Goal: Answer question/provide support: Share knowledge or assist other users

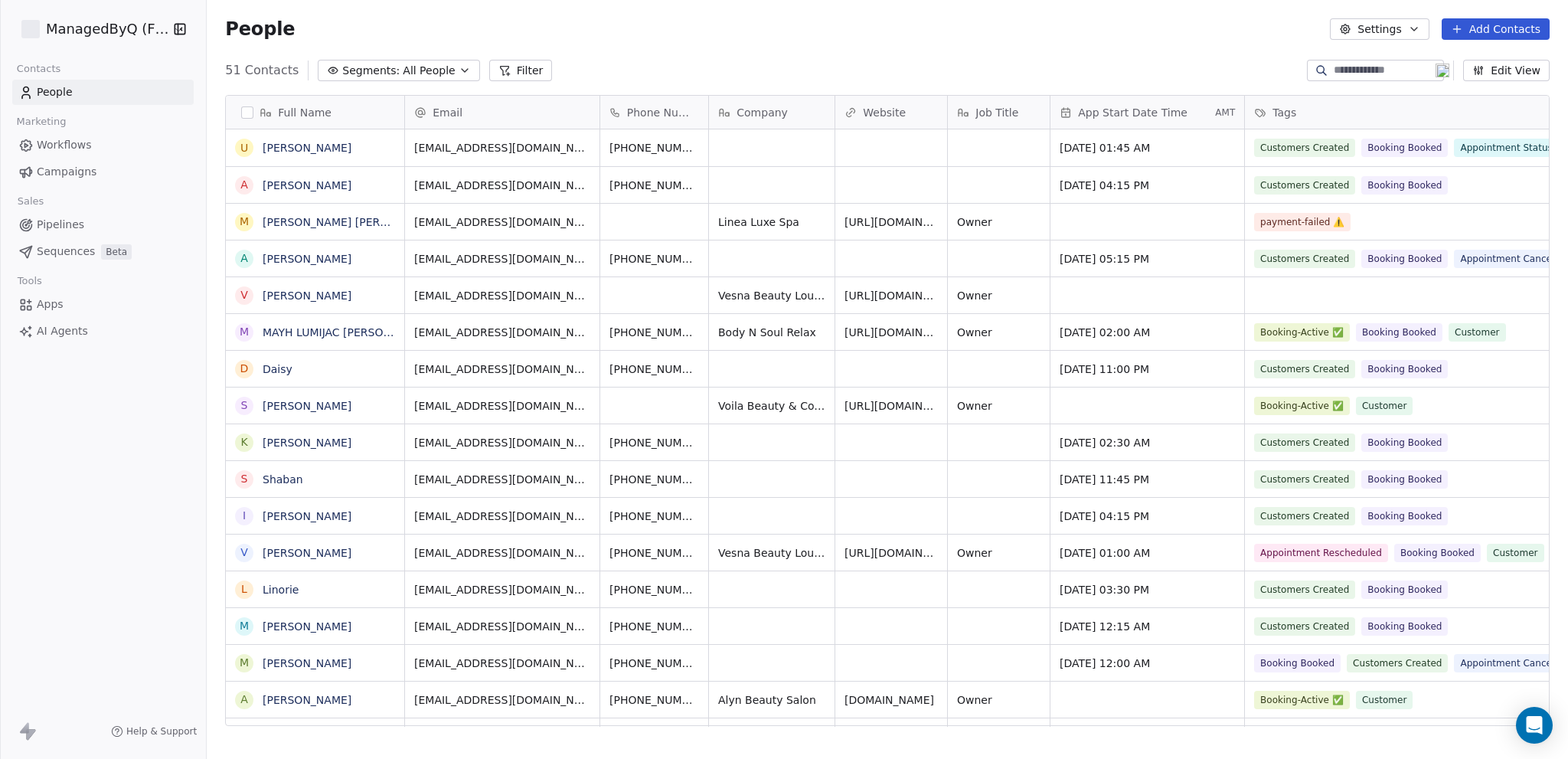
scroll to position [656, 1349]
click at [73, 36] on html "ManagedByQ (FZE) Contacts People Marketing Workflows Campaigns Sales Pipelines …" at bounding box center [784, 379] width 1568 height 759
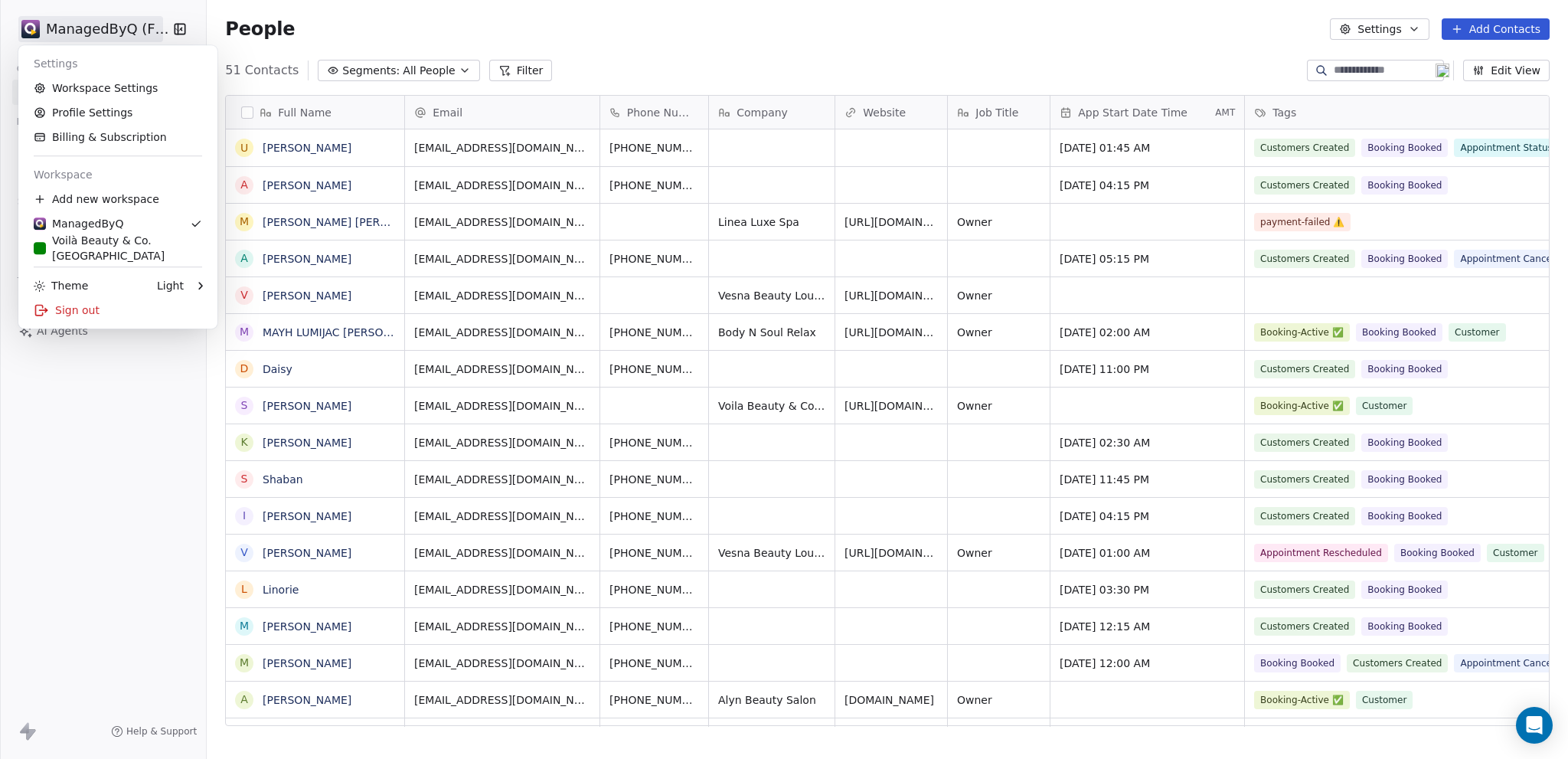
click at [78, 30] on html "ManagedByQ (FZE) Contacts People Marketing Workflows Campaigns Sales Pipelines …" at bounding box center [784, 379] width 1568 height 759
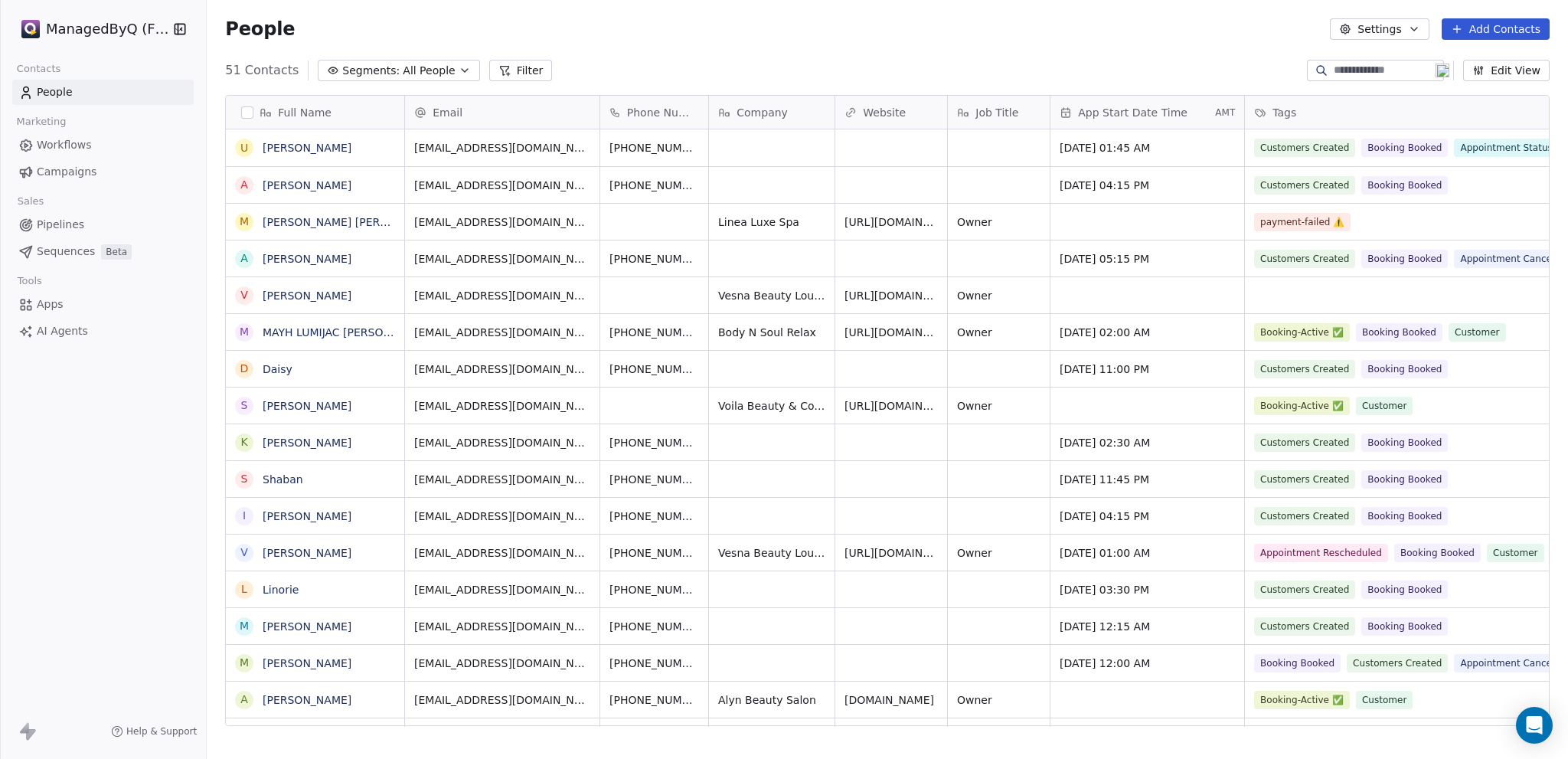
click at [65, 164] on span "Campaigns" at bounding box center [66, 171] width 60 height 16
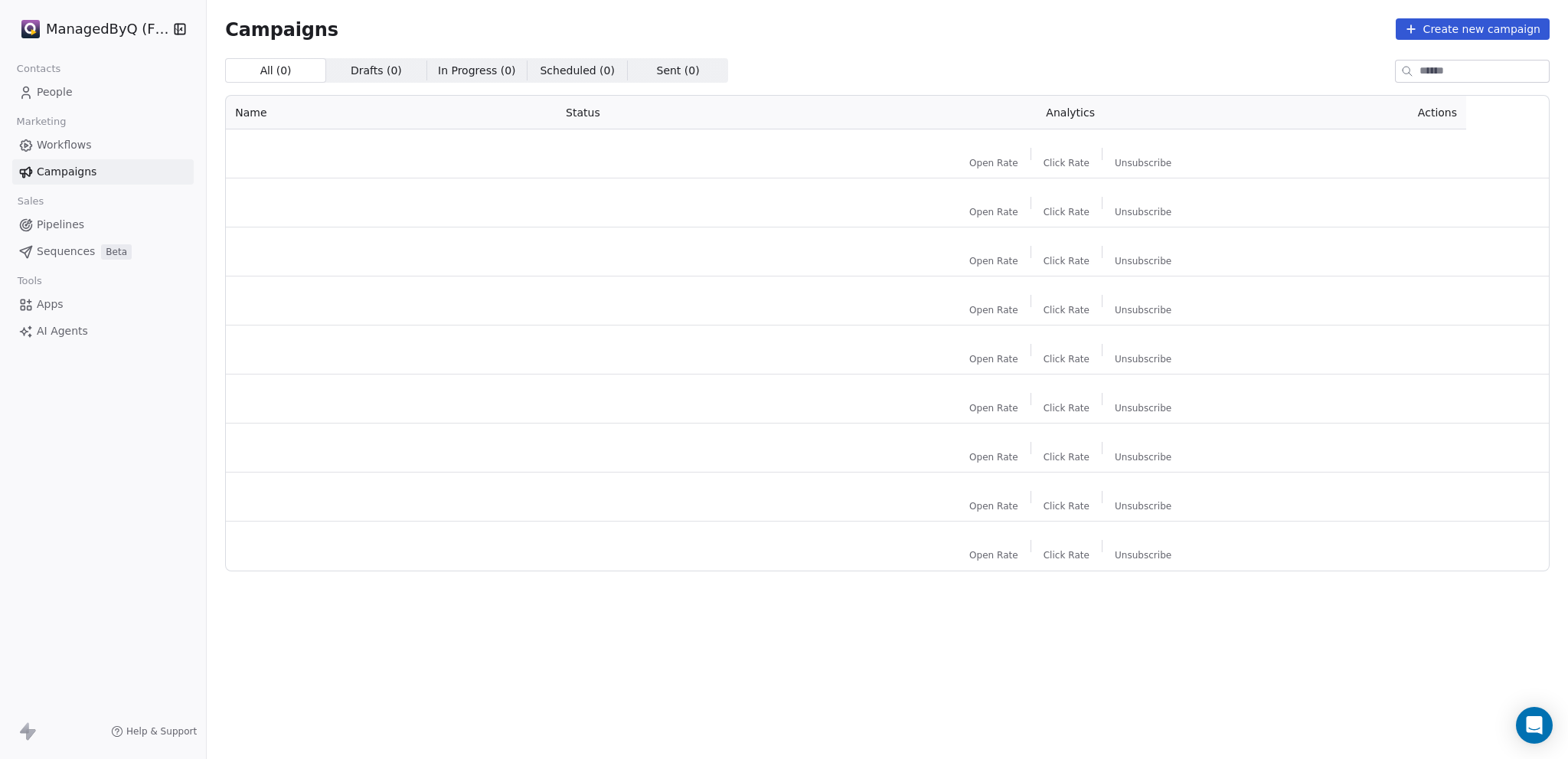
click at [79, 143] on span "Workflows" at bounding box center [64, 145] width 55 height 16
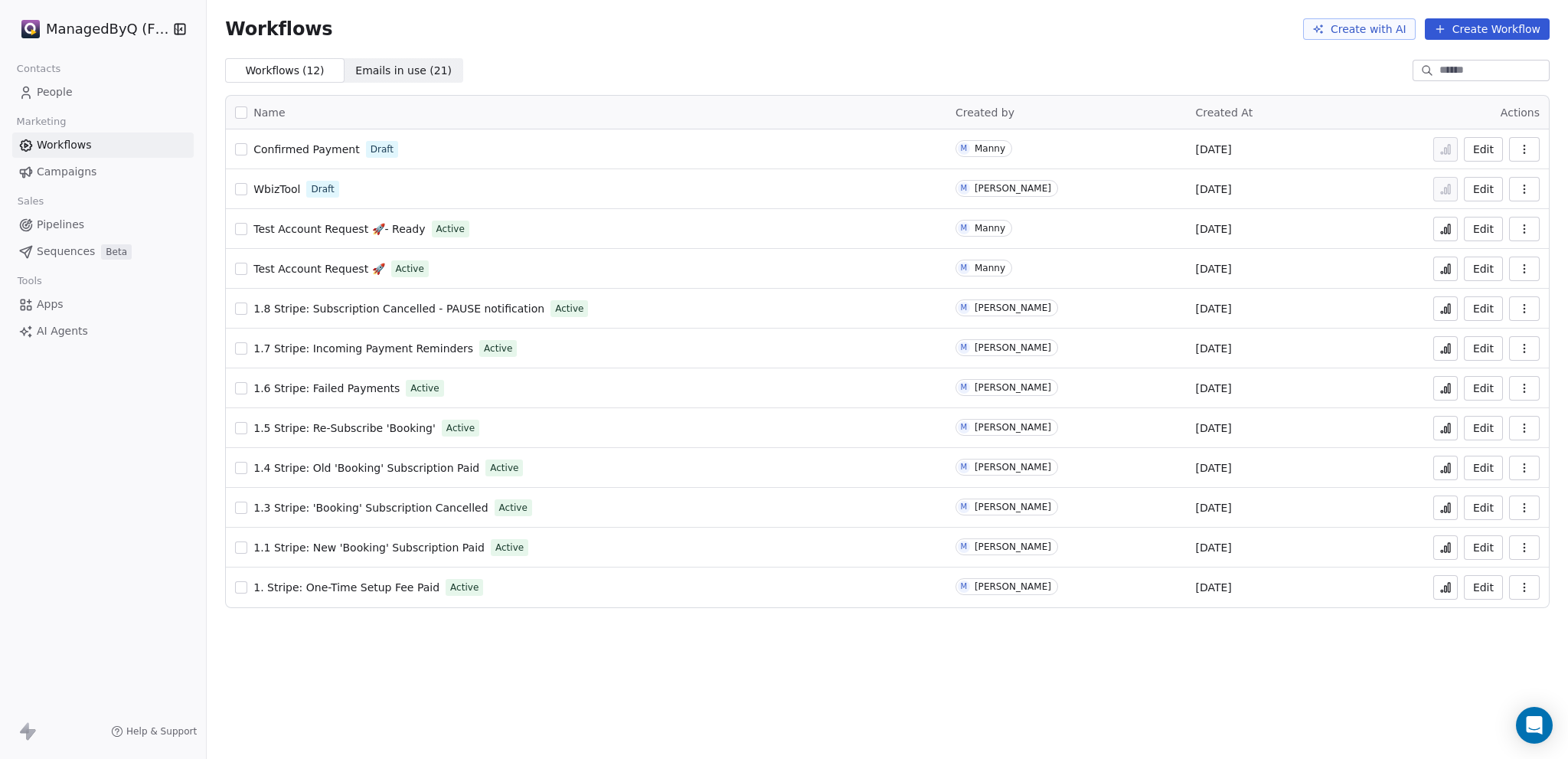
click at [390, 344] on span "1.7 Stripe: Incoming Payment Reminders" at bounding box center [364, 348] width 220 height 12
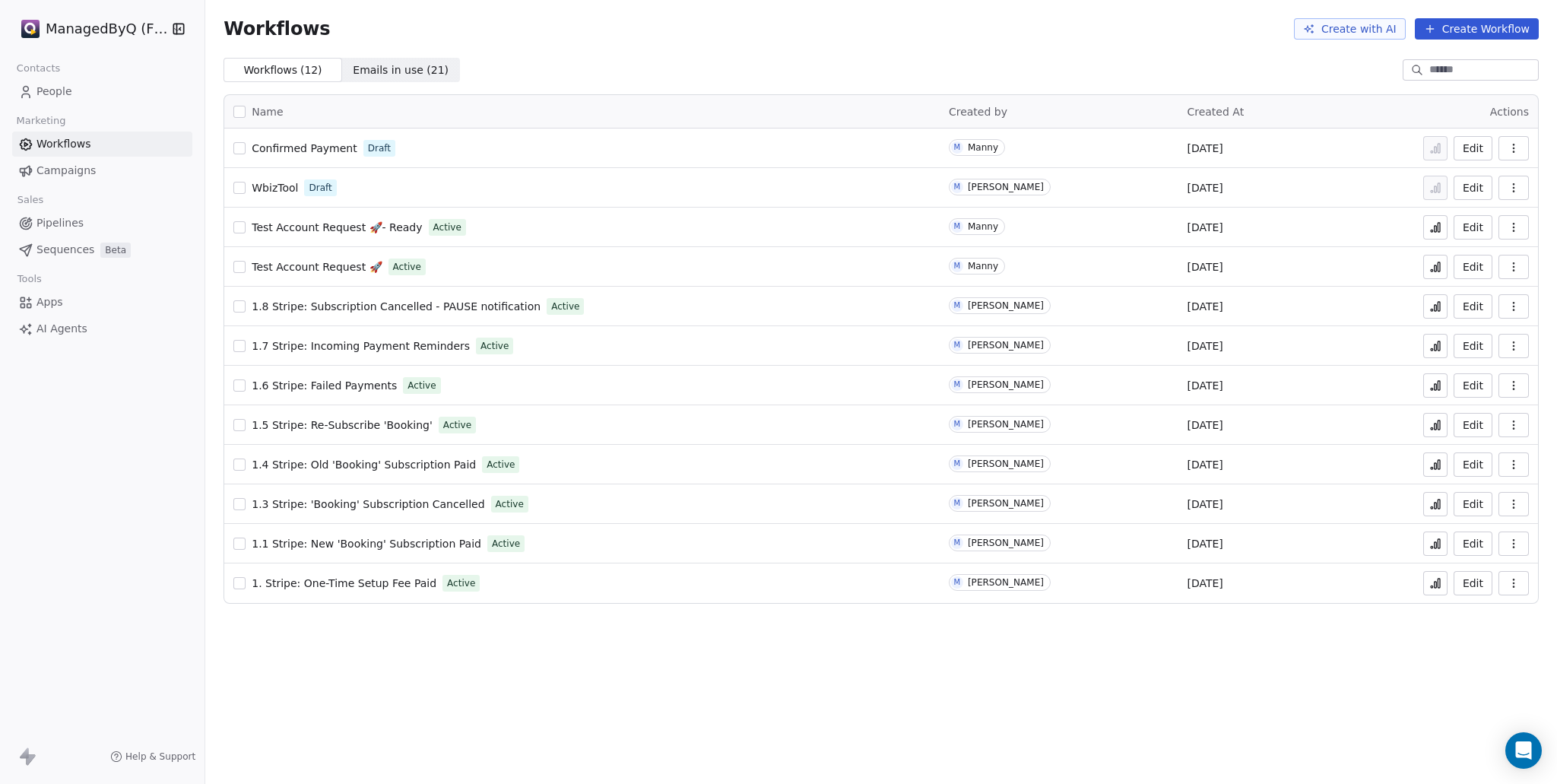
click at [66, 88] on span "People" at bounding box center [54, 91] width 36 height 16
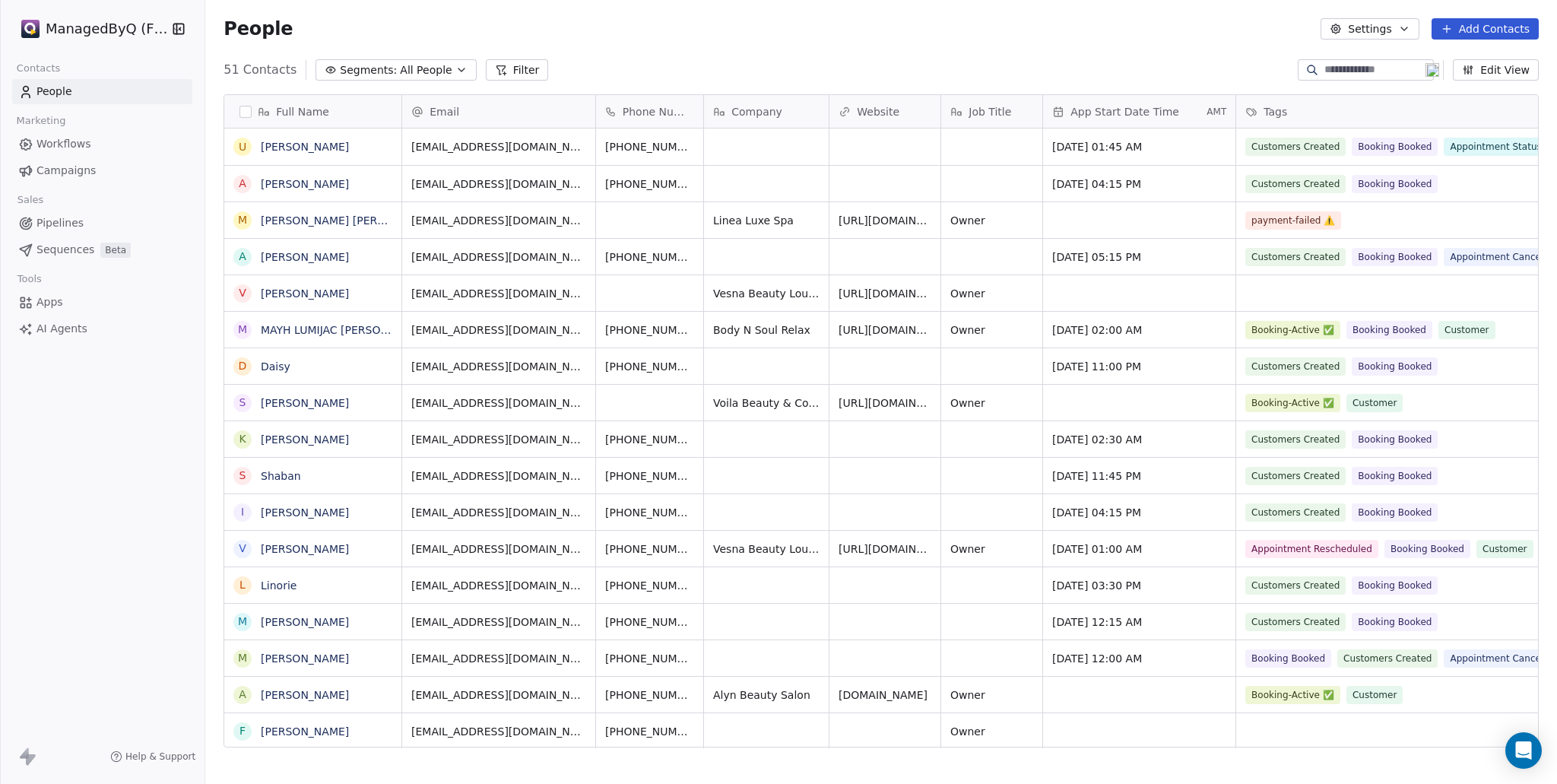
scroll to position [678, 1340]
click at [400, 64] on span "All People" at bounding box center [425, 70] width 52 height 16
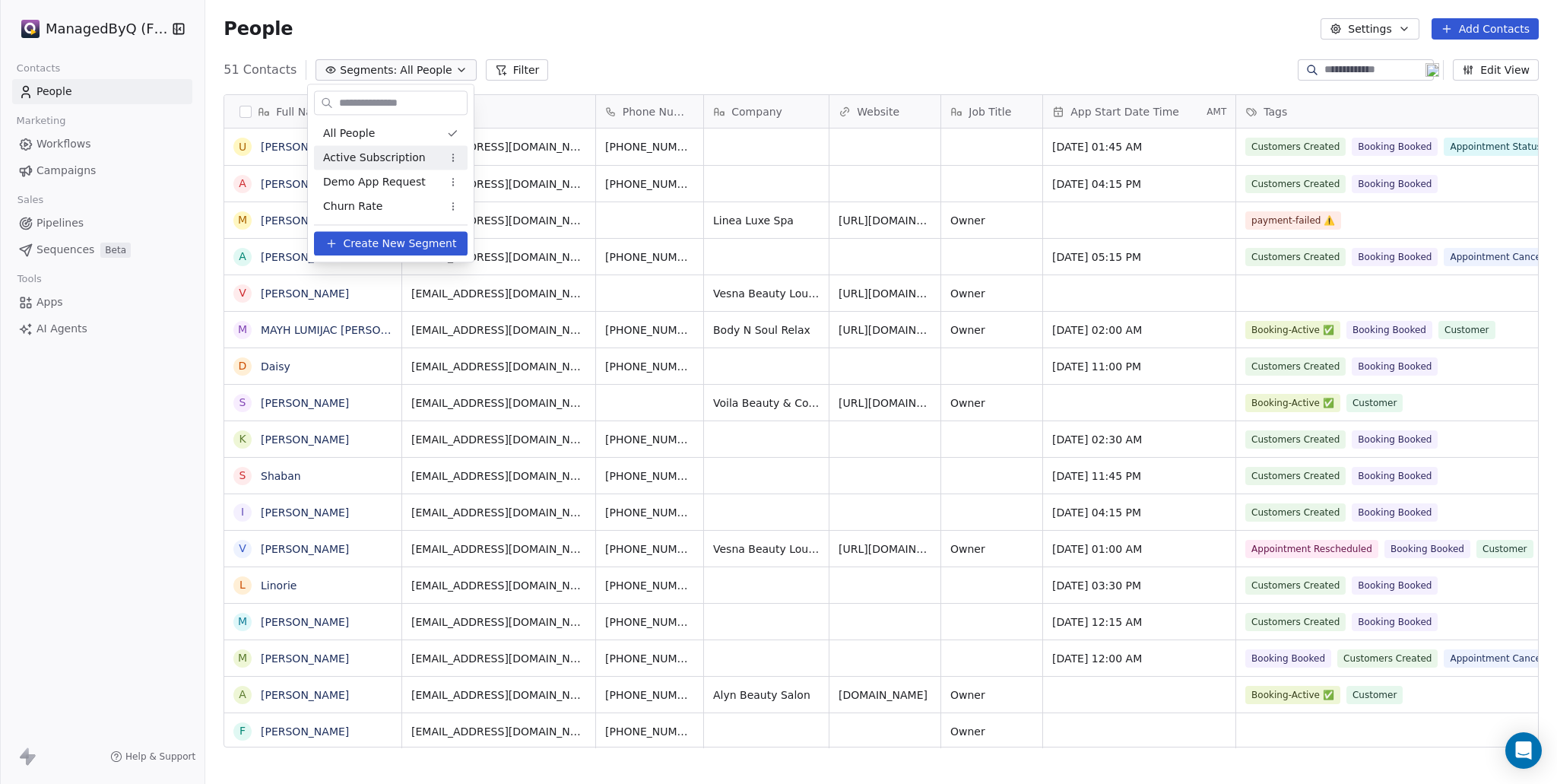
click at [396, 154] on span "Active Subscription" at bounding box center [374, 157] width 102 height 16
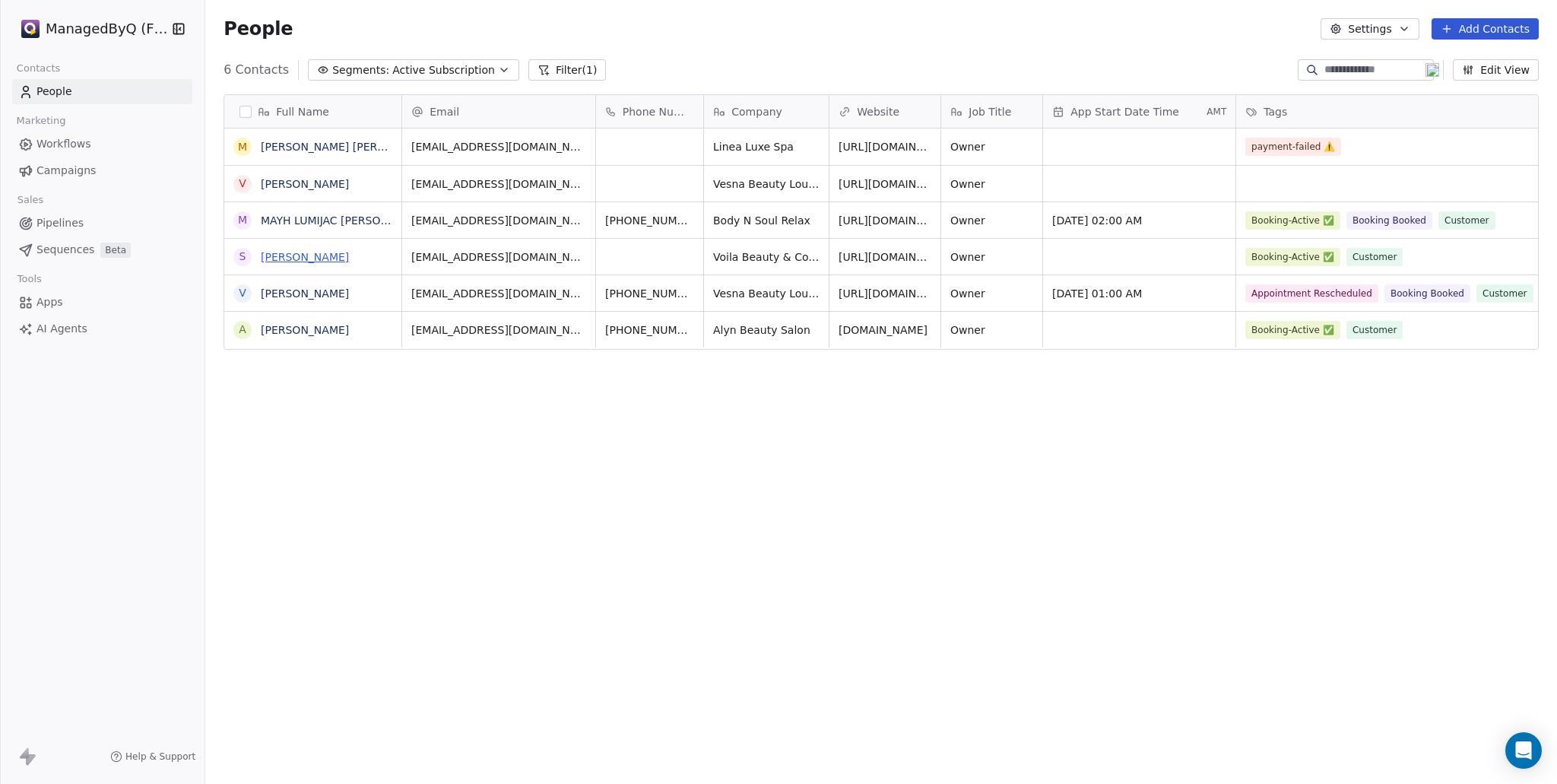
click at [323, 258] on link "Stephanie Bascon Pilapil" at bounding box center [304, 257] width 88 height 12
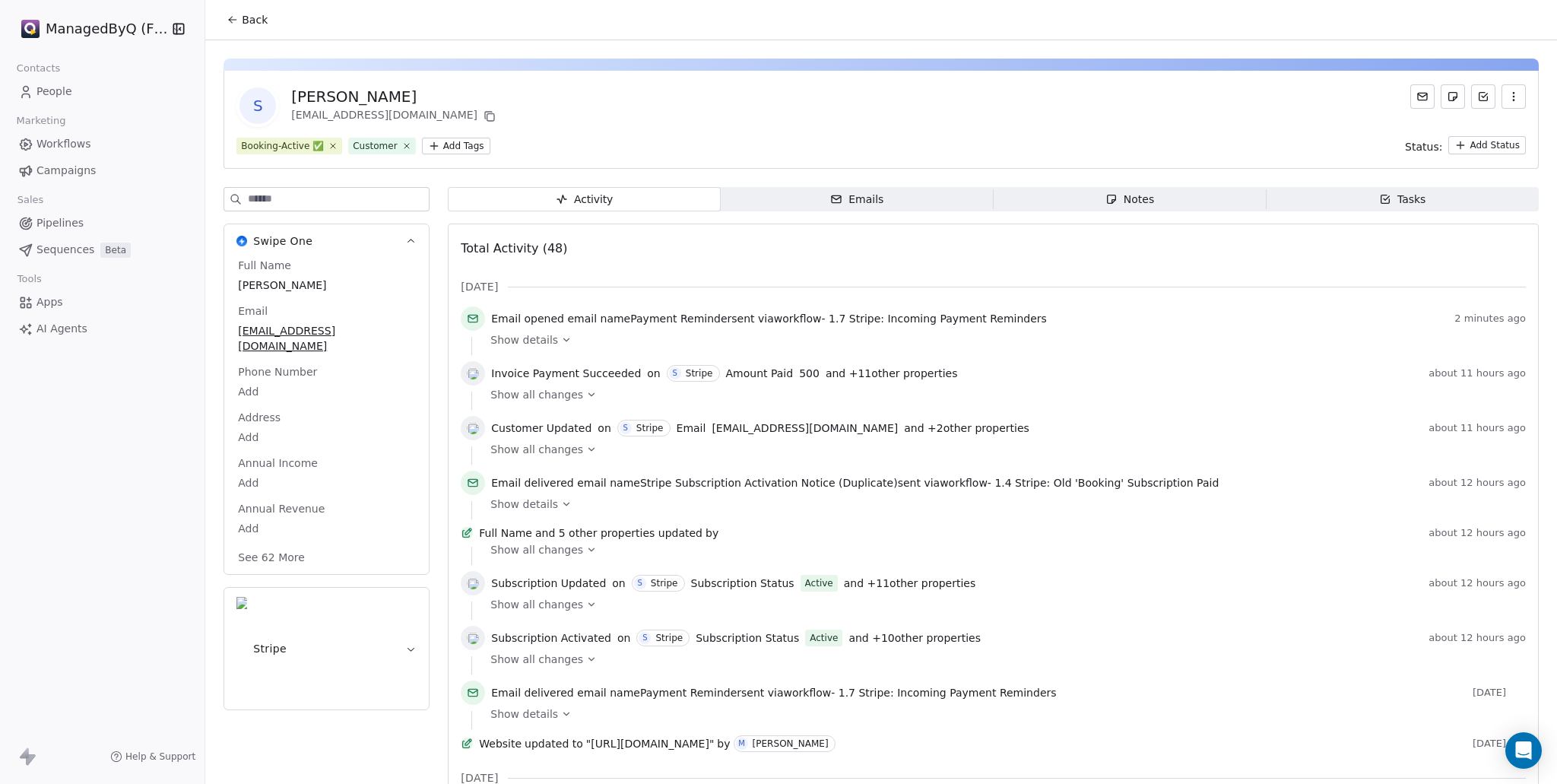
click at [586, 395] on icon at bounding box center [591, 394] width 11 height 11
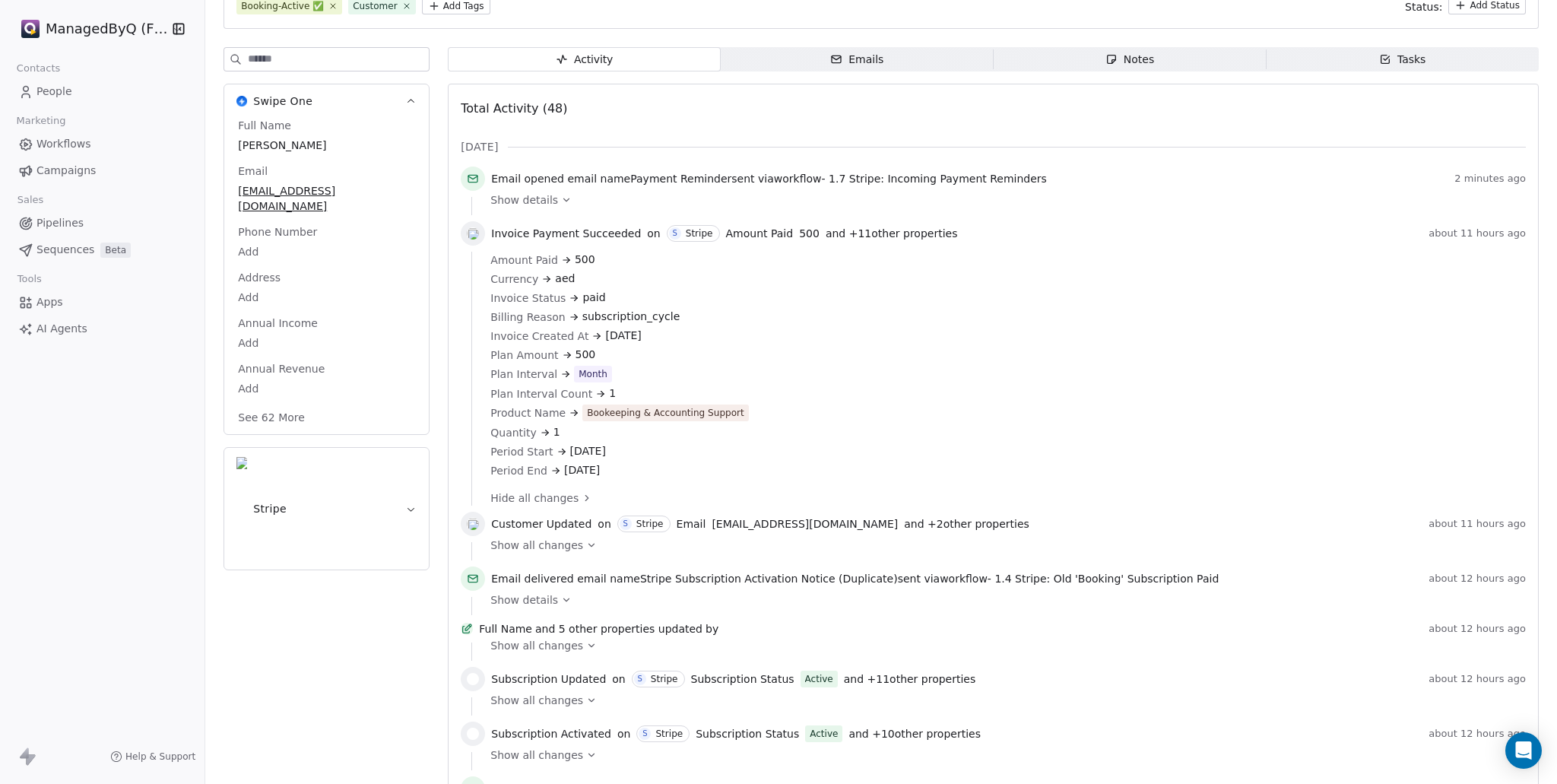
scroll to position [177, 0]
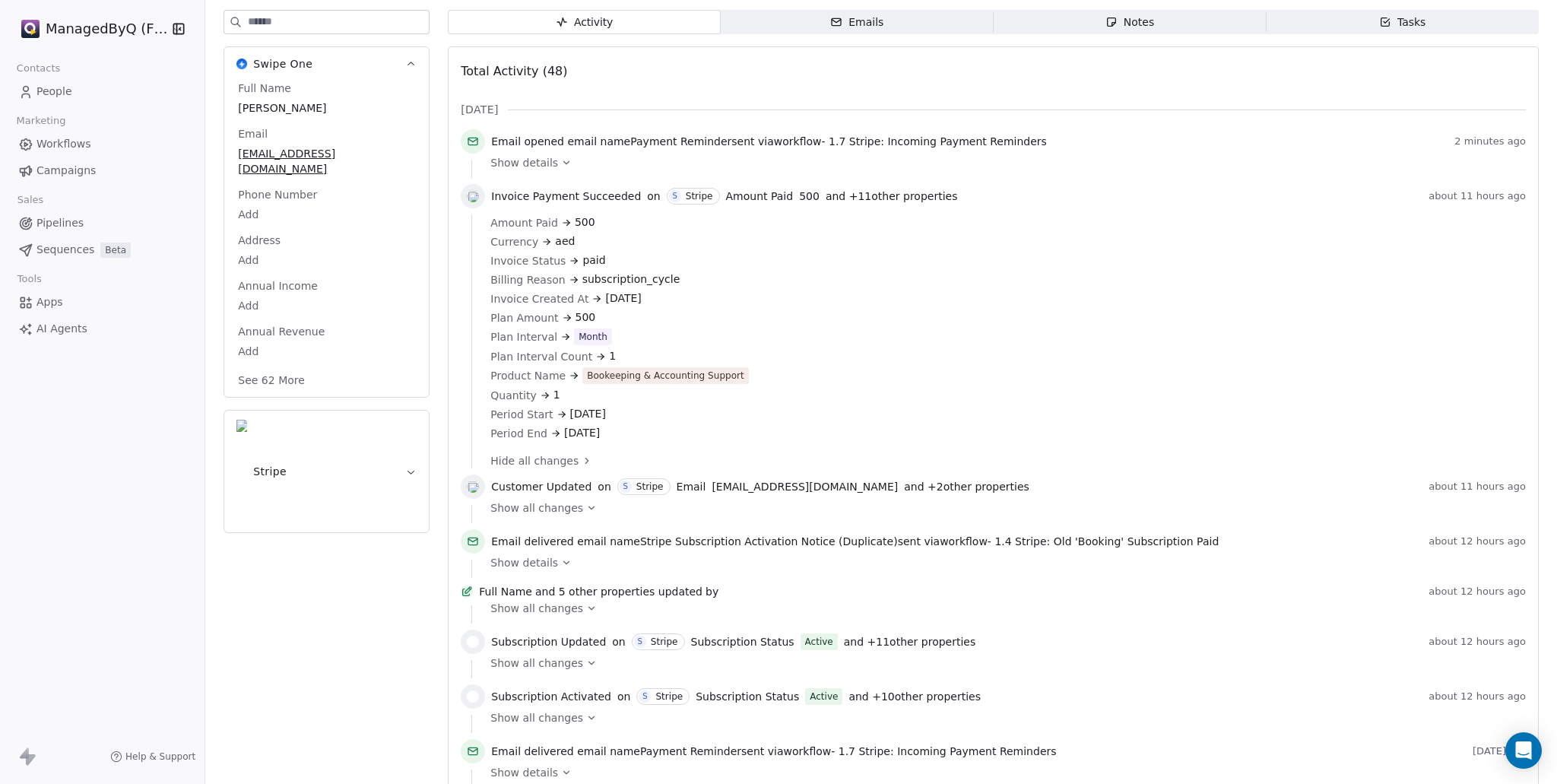
click at [586, 513] on icon at bounding box center [591, 507] width 11 height 11
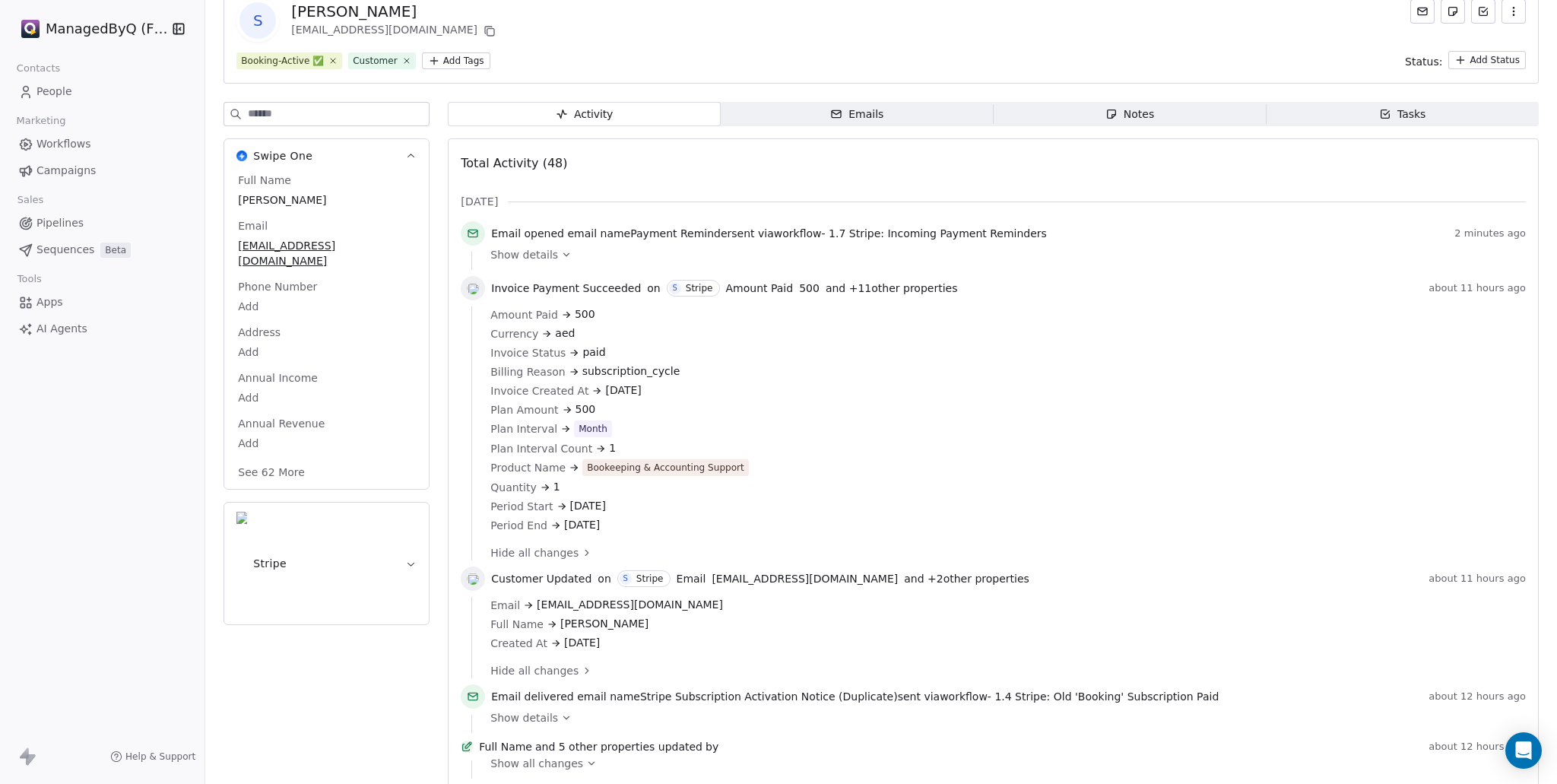
scroll to position [0, 0]
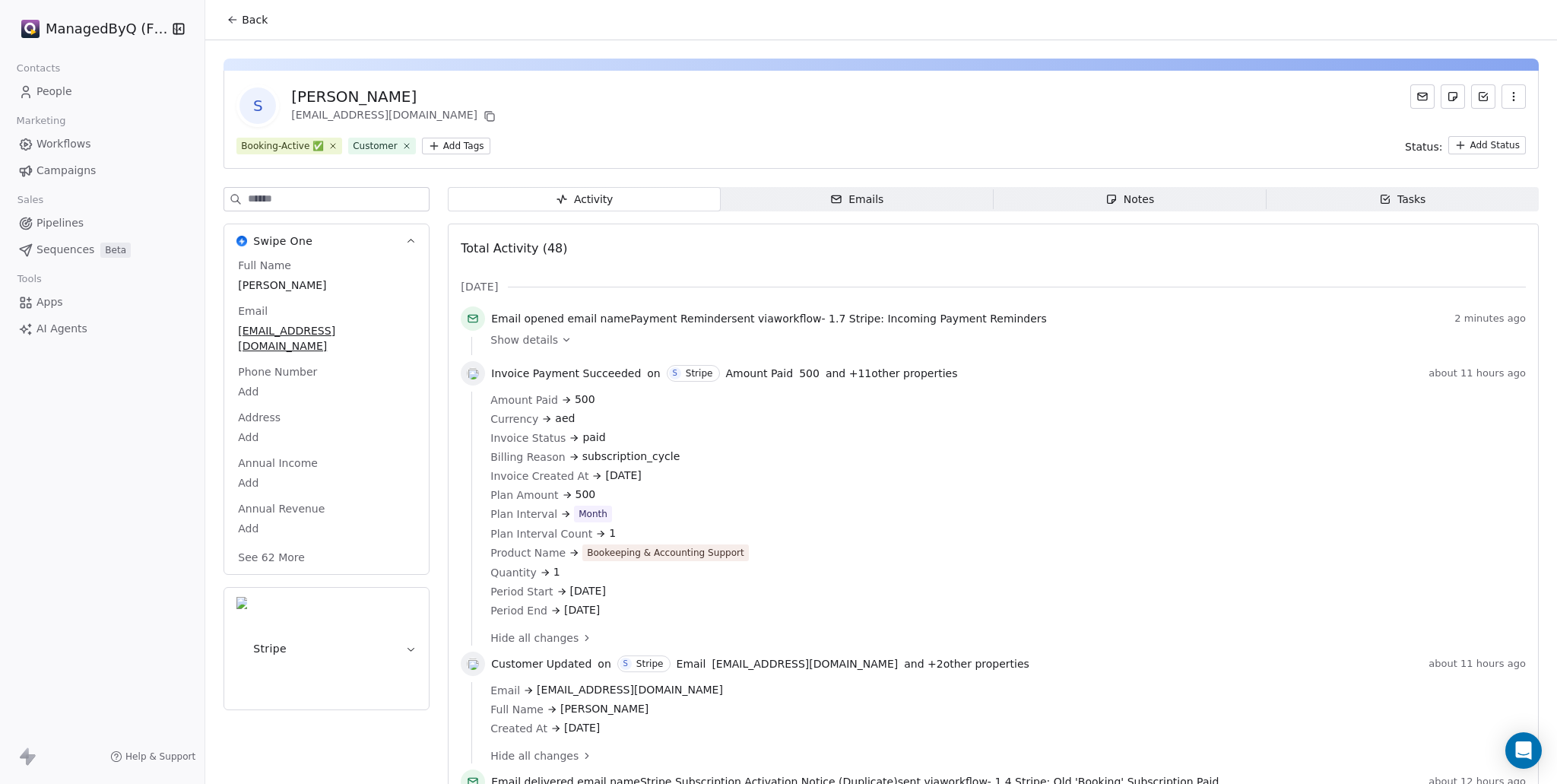
click at [564, 341] on icon at bounding box center [566, 340] width 11 height 11
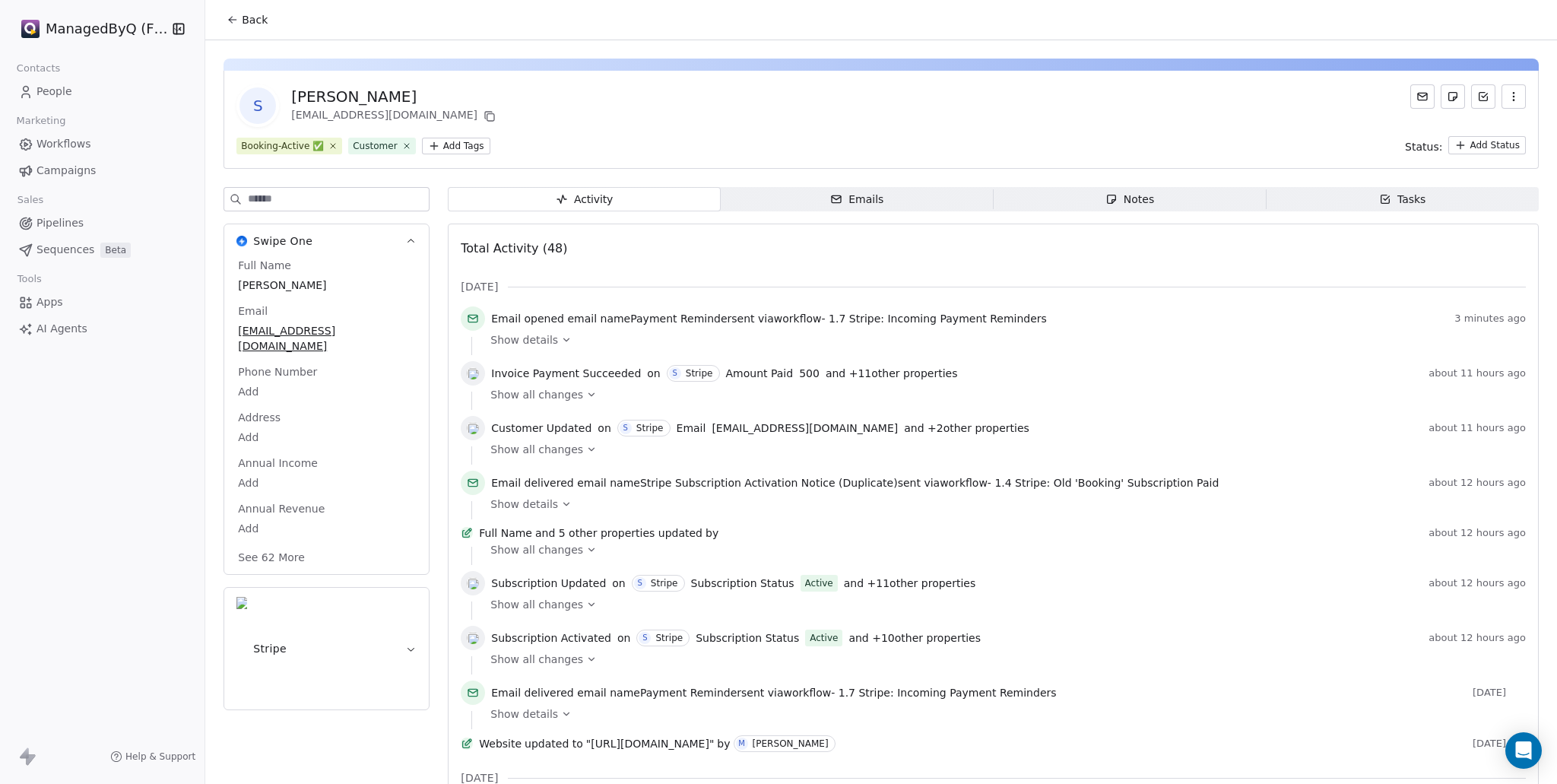
click at [586, 394] on icon at bounding box center [591, 394] width 11 height 11
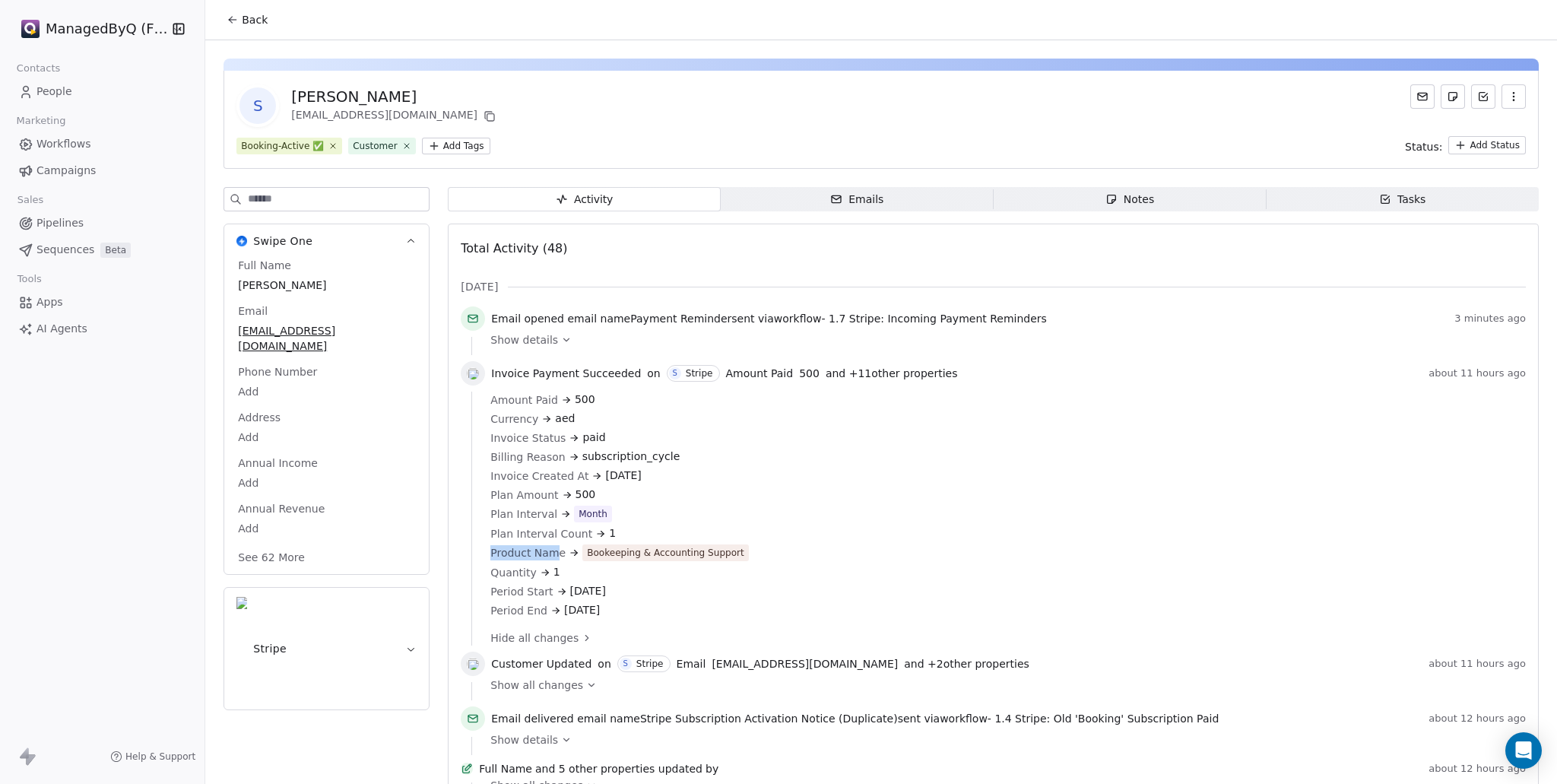
drag, startPoint x: 483, startPoint y: 584, endPoint x: 557, endPoint y: 588, distance: 74.1
click at [557, 588] on div "Amount Paid 500 Currency aed Invoice Status paid Billing Reason subscription_cy…" at bounding box center [993, 518] width 1044 height 254
click at [560, 561] on span "Product Name" at bounding box center [528, 553] width 75 height 15
copy span "Product Name"
click at [1532, 748] on div "Open Intercom Messenger" at bounding box center [1524, 751] width 41 height 41
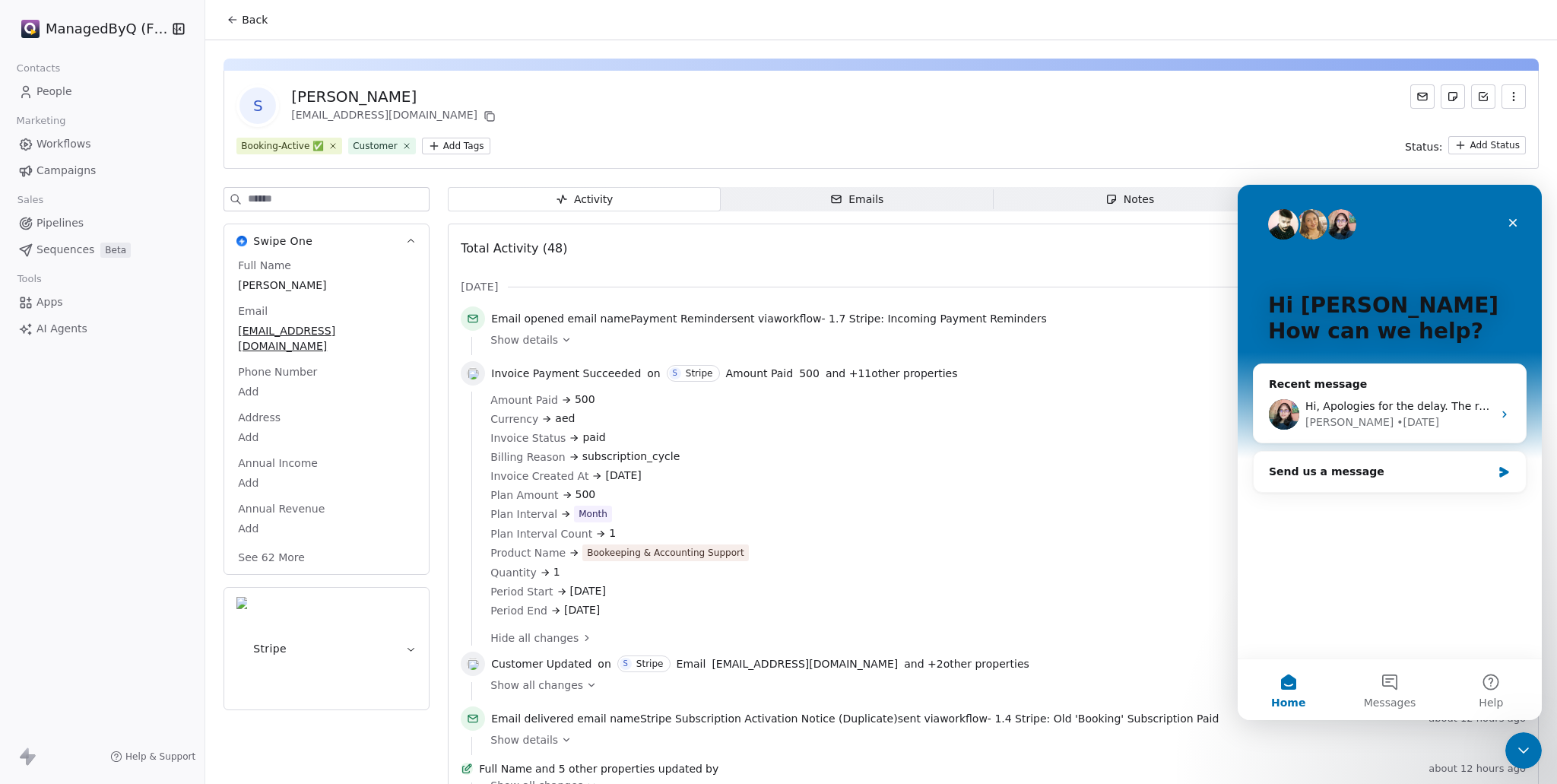
click at [1515, 747] on icon "Close Intercom Messenger" at bounding box center [1524, 750] width 19 height 19
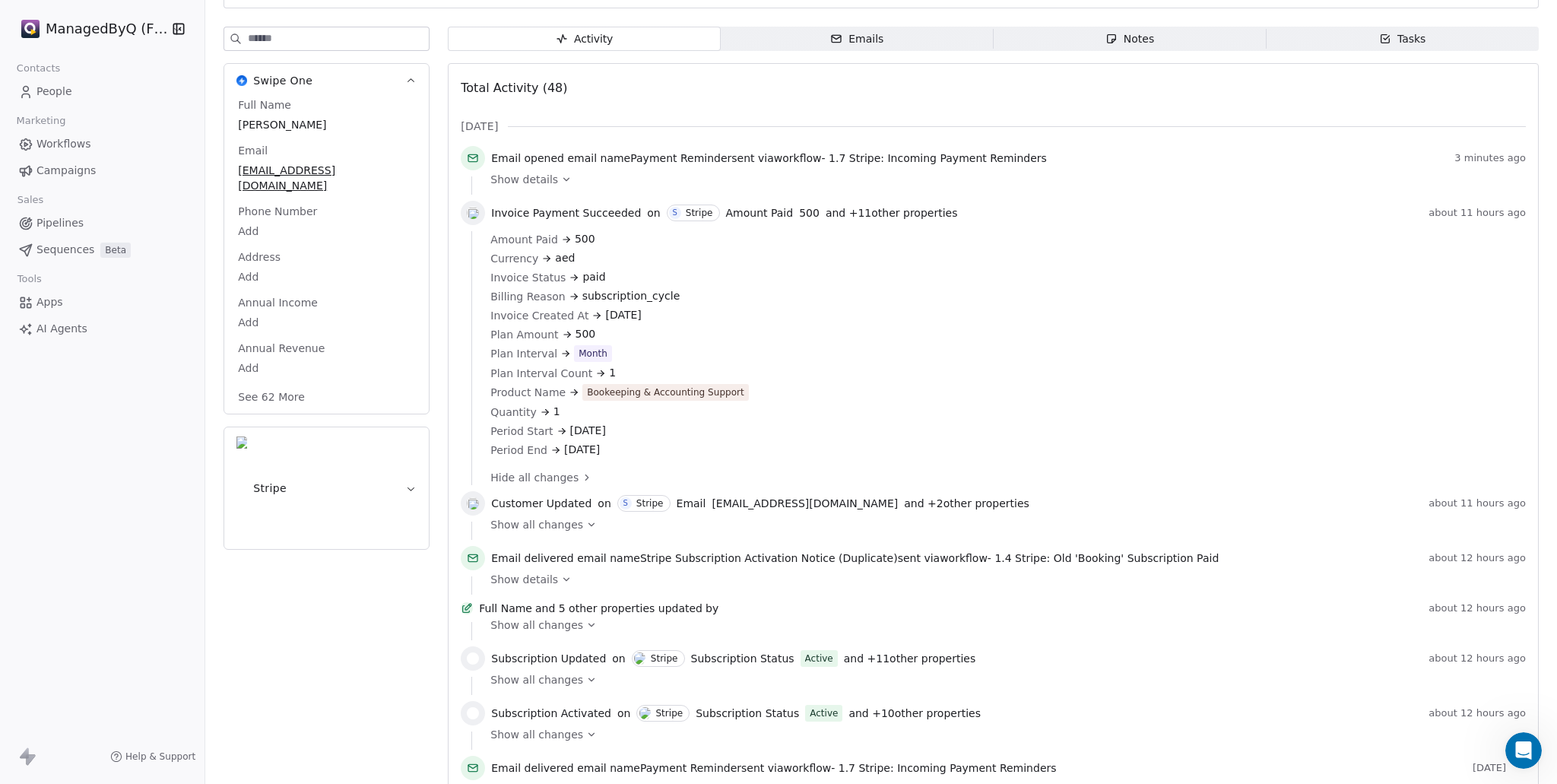
scroll to position [177, 0]
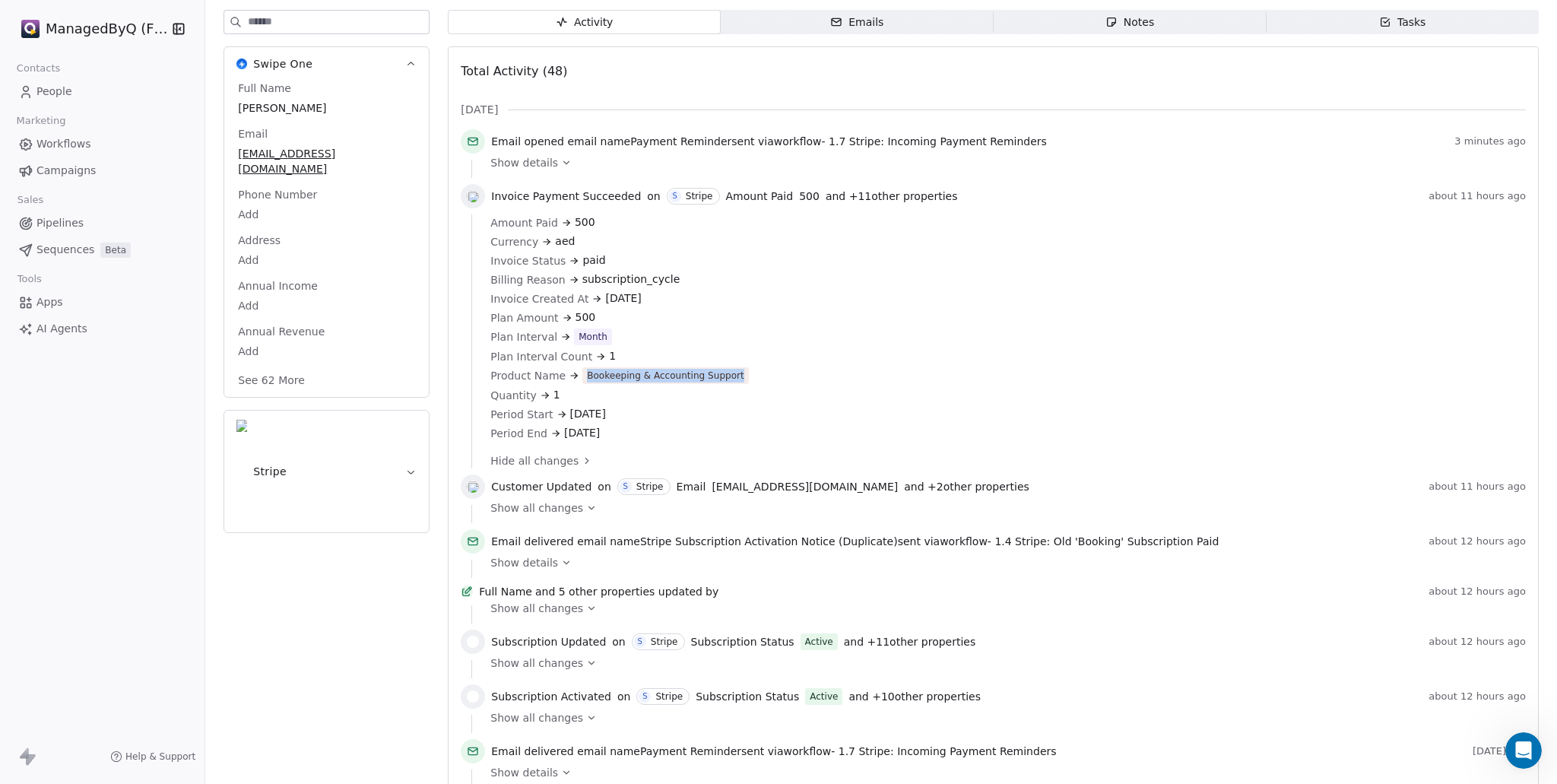
drag, startPoint x: 581, startPoint y: 410, endPoint x: 738, endPoint y: 410, distance: 157.0
click at [738, 384] on div "Product Name Bookeeping & Accounting Support" at bounding box center [1003, 376] width 1025 height 17
click at [1041, 384] on div "Product Name Bookeeping & Accounting Support" at bounding box center [1003, 376] width 1025 height 17
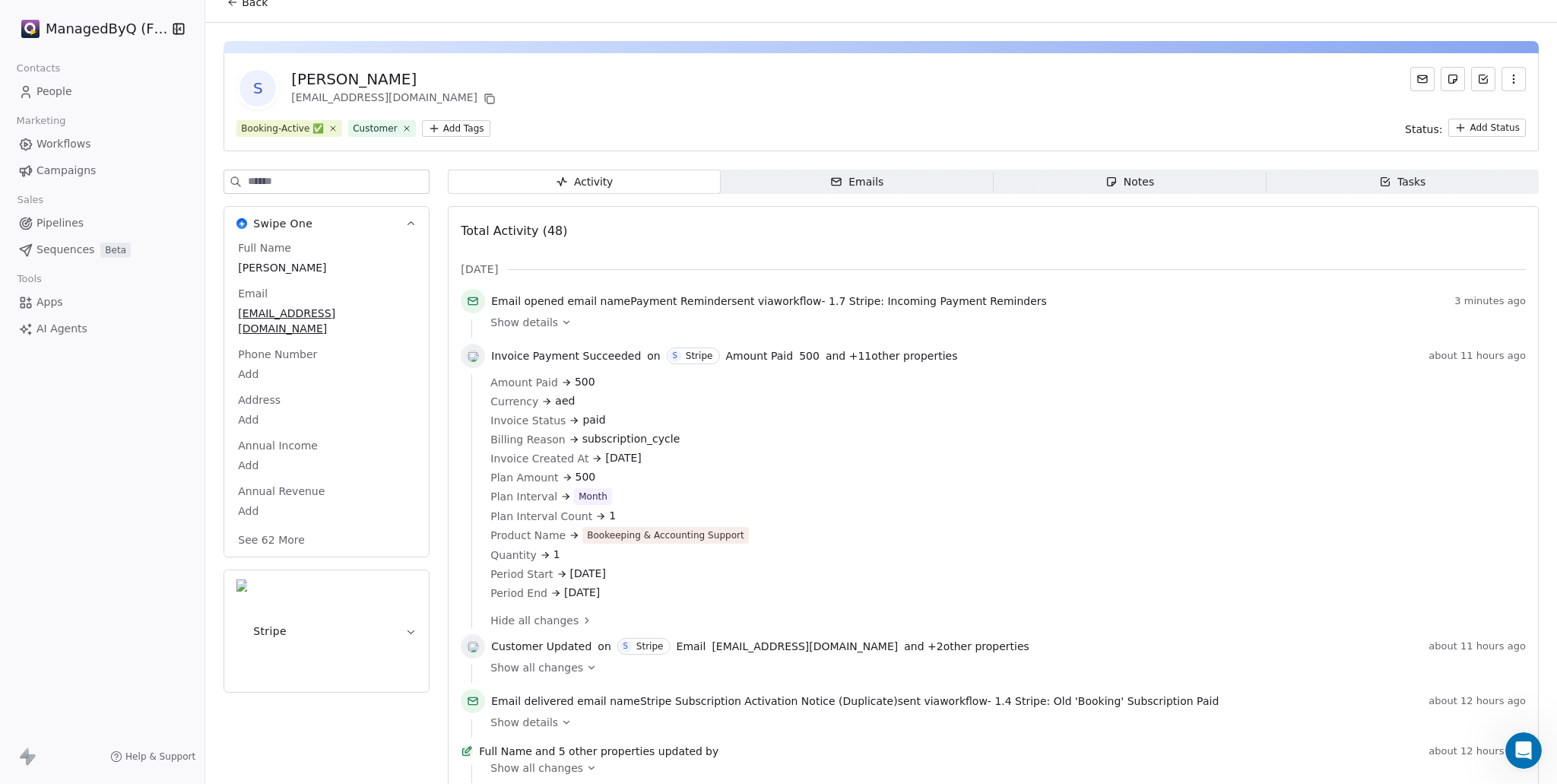
scroll to position [0, 0]
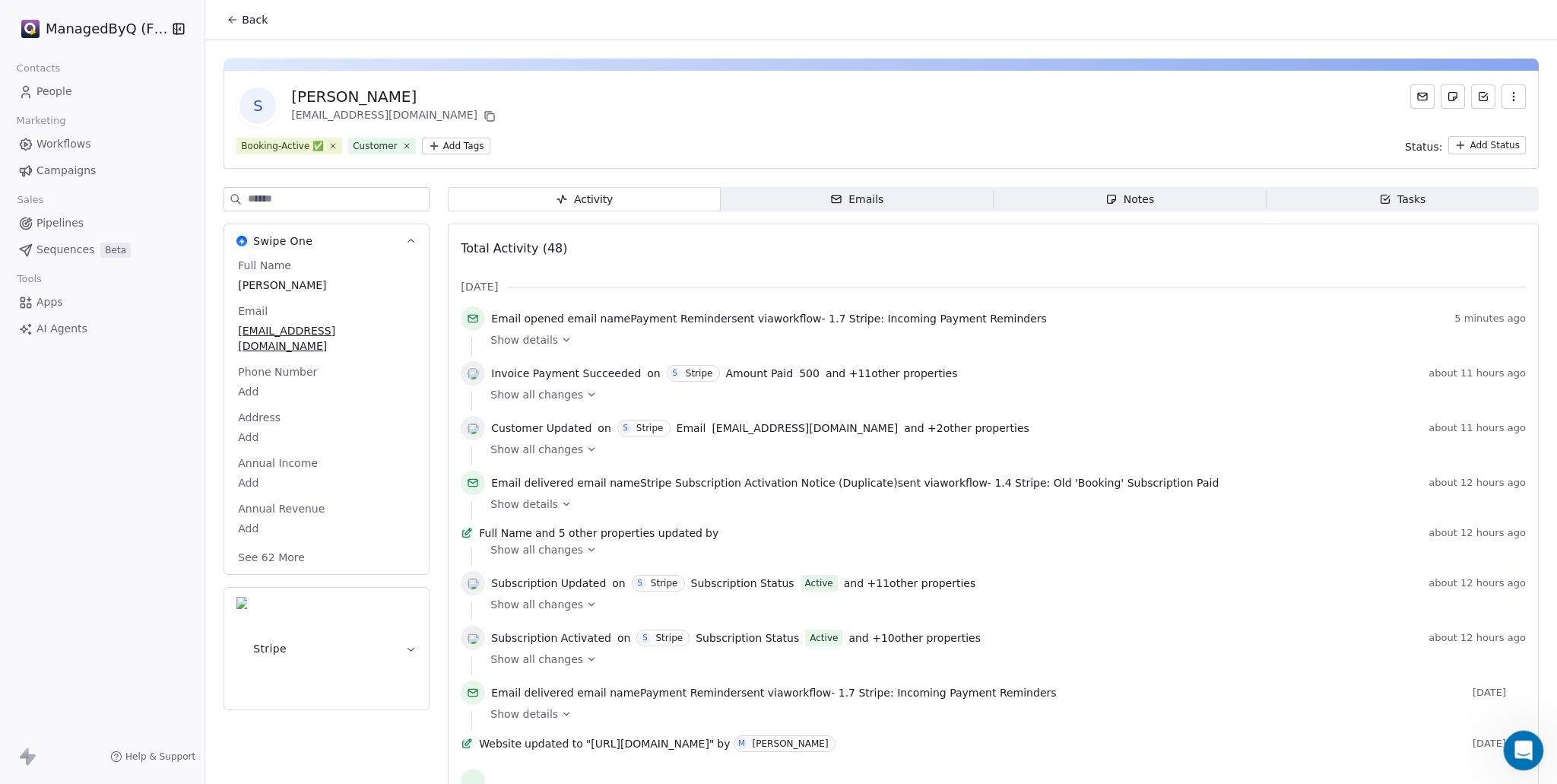
click at [1527, 747] on icon "Open Intercom Messenger" at bounding box center [1521, 748] width 25 height 25
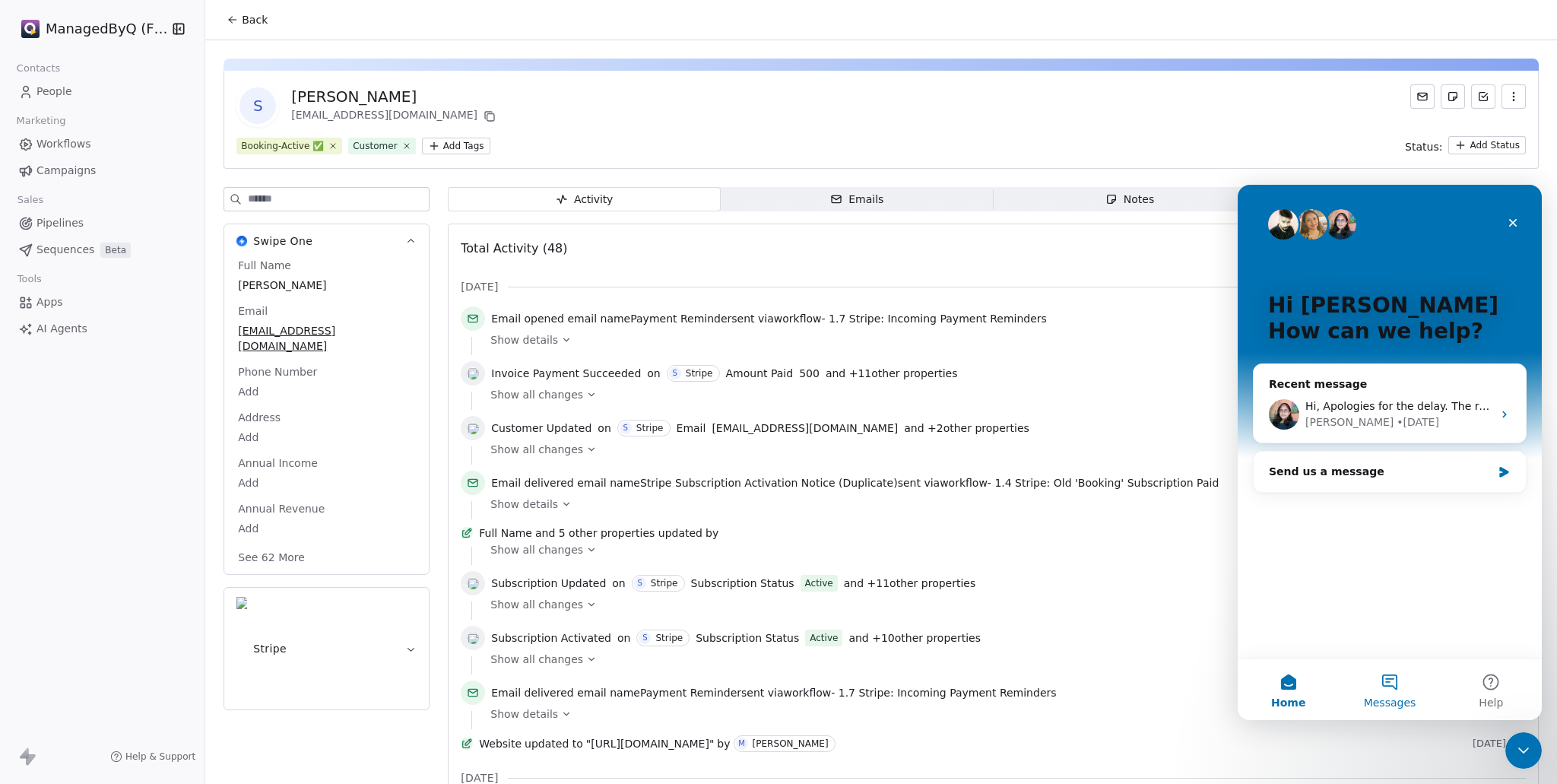
click at [1388, 677] on button "Messages" at bounding box center [1390, 689] width 101 height 61
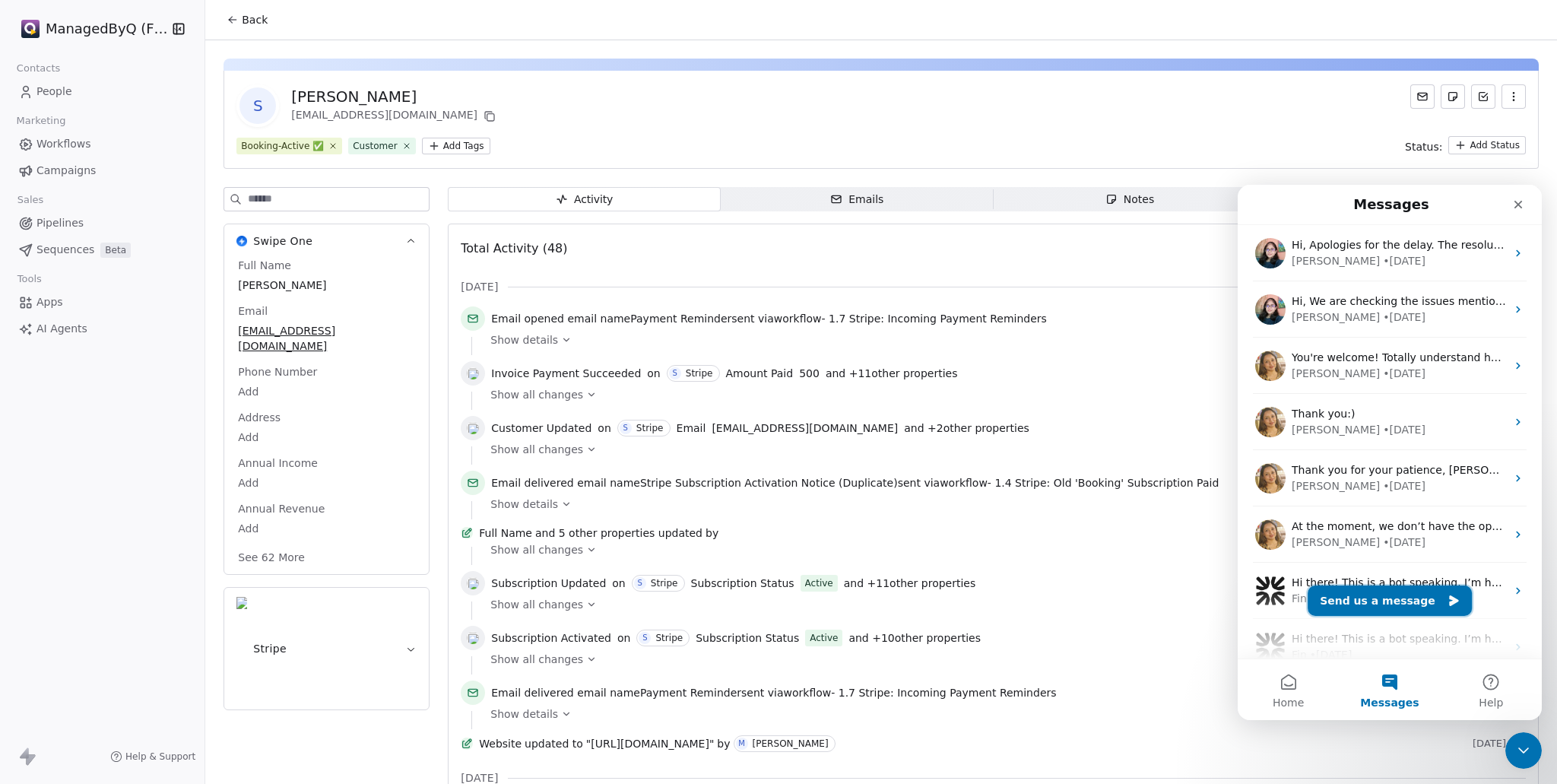
click at [1402, 605] on button "Send us a message" at bounding box center [1390, 600] width 164 height 30
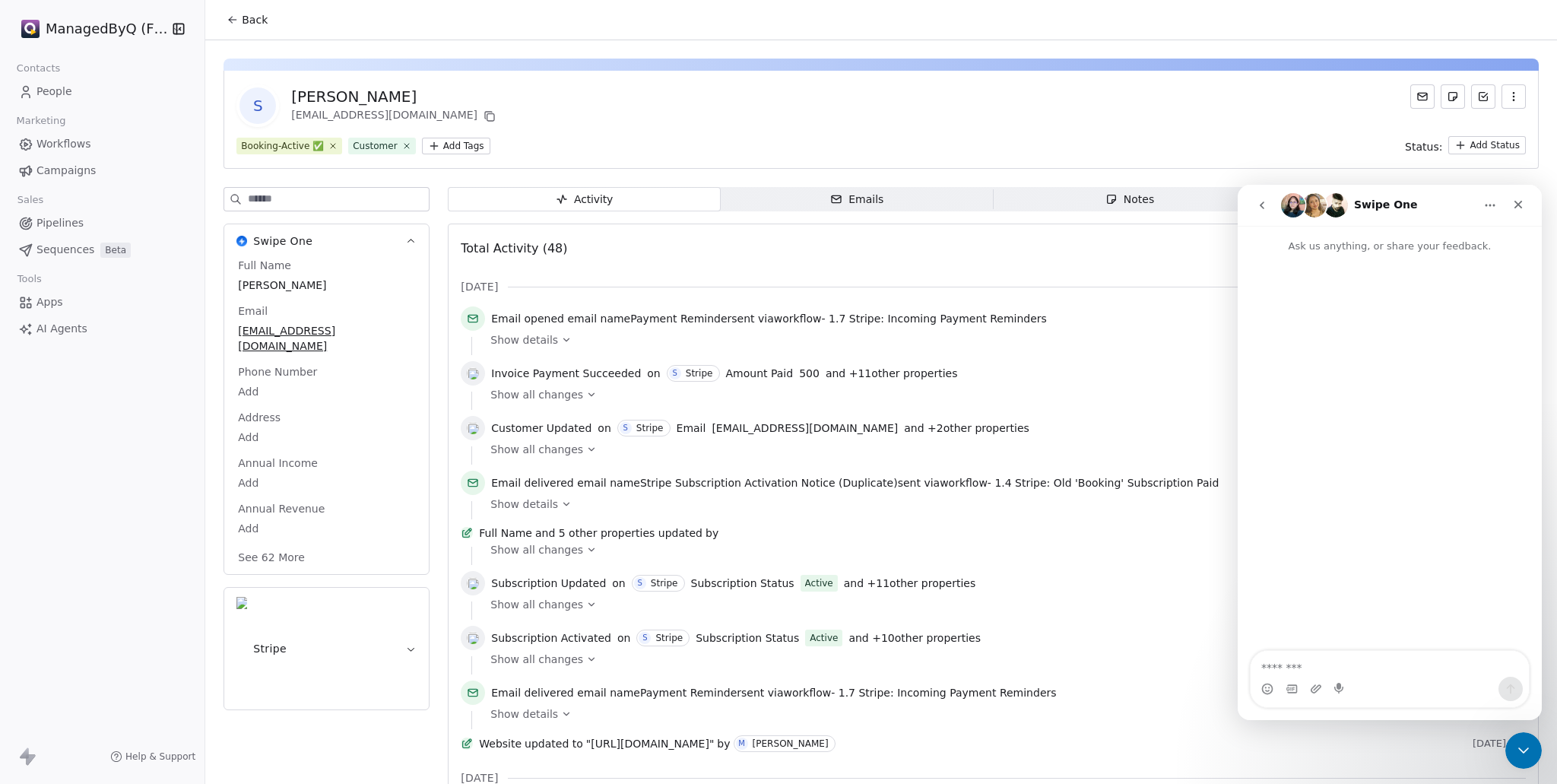
click at [1298, 666] on textarea "Message…" at bounding box center [1390, 664] width 278 height 26
type textarea "*****"
click at [1289, 652] on textarea "Message…" at bounding box center [1390, 656] width 278 height 41
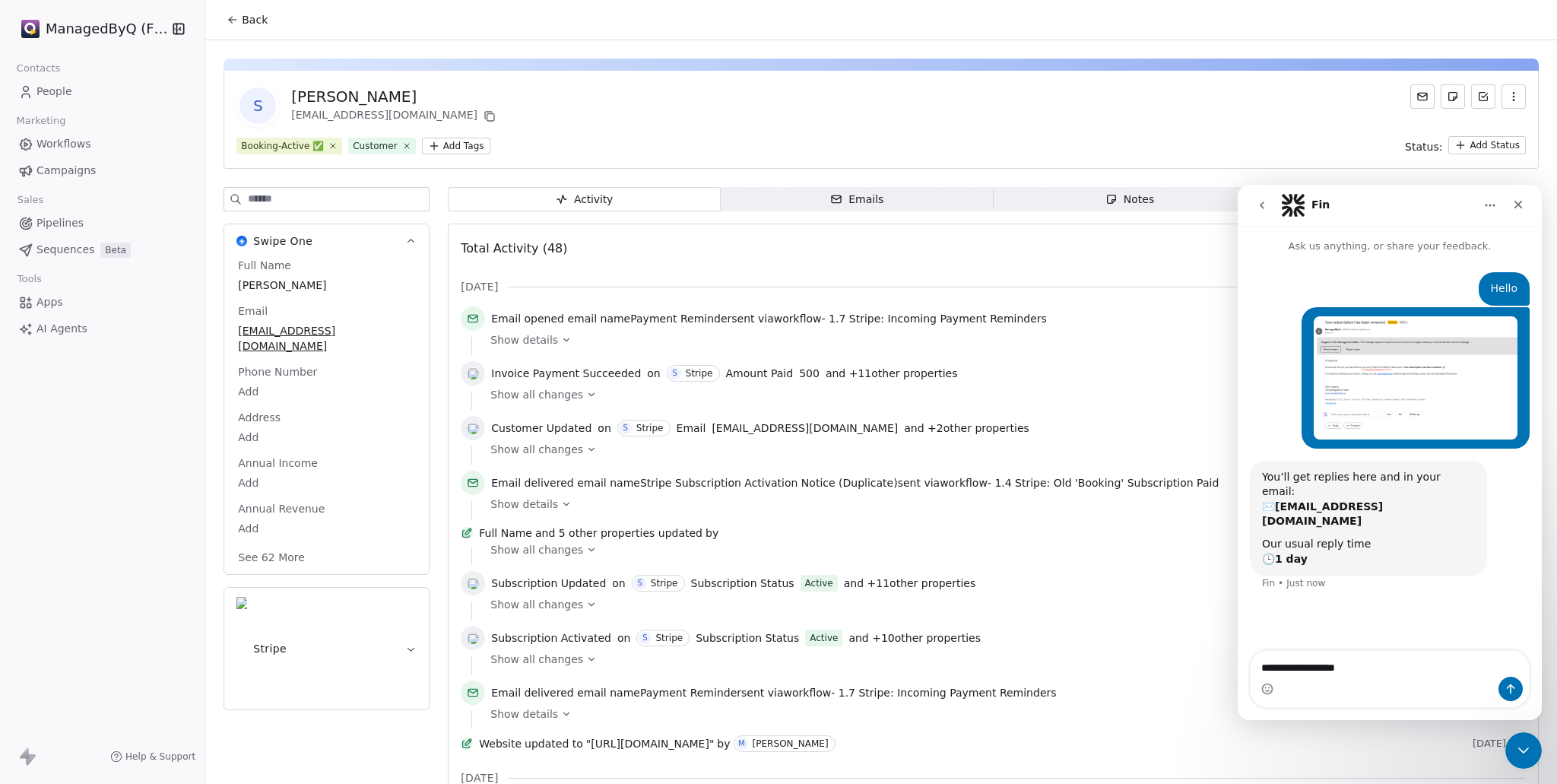
type textarea "**********"
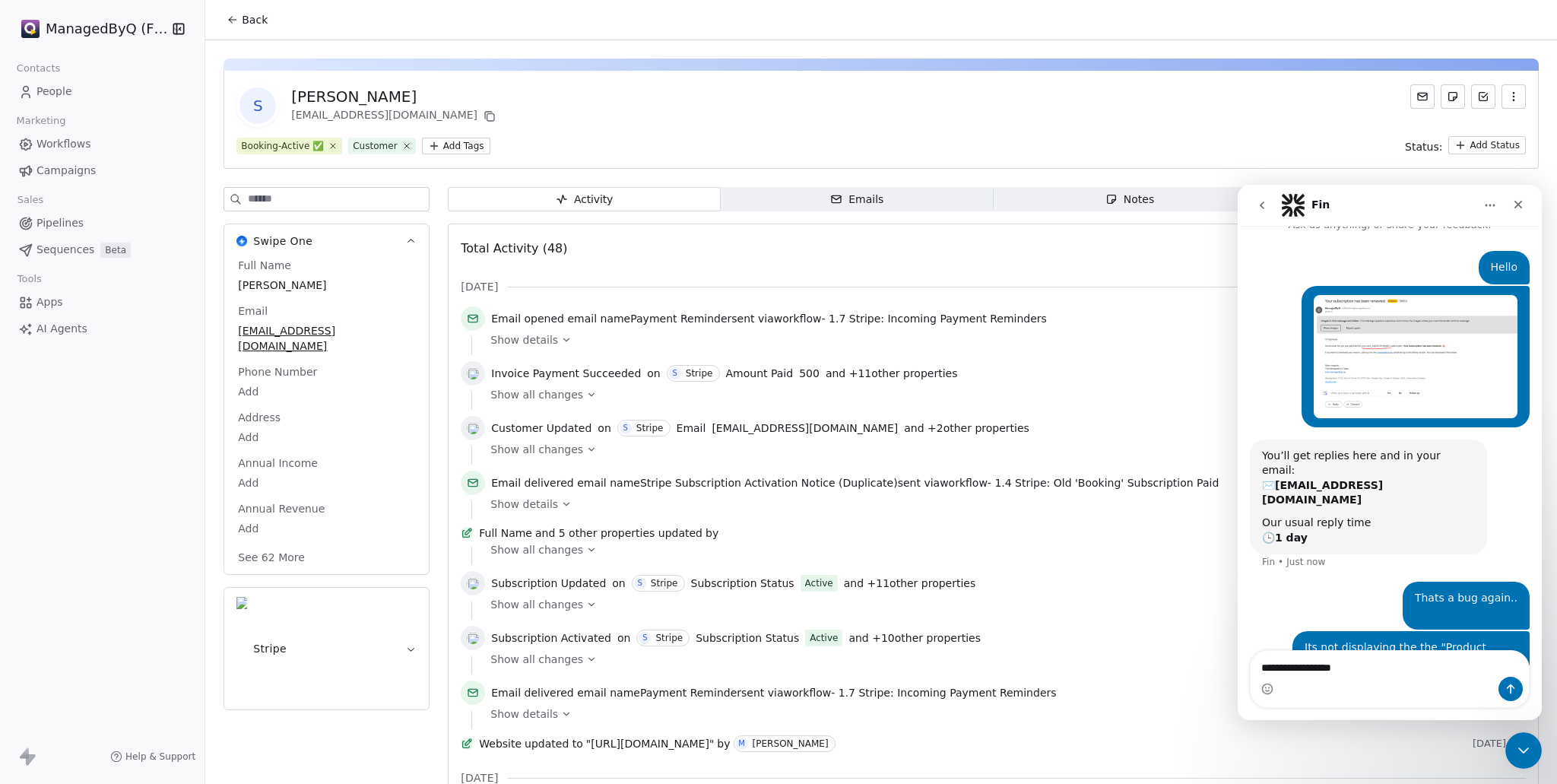
type textarea "**********"
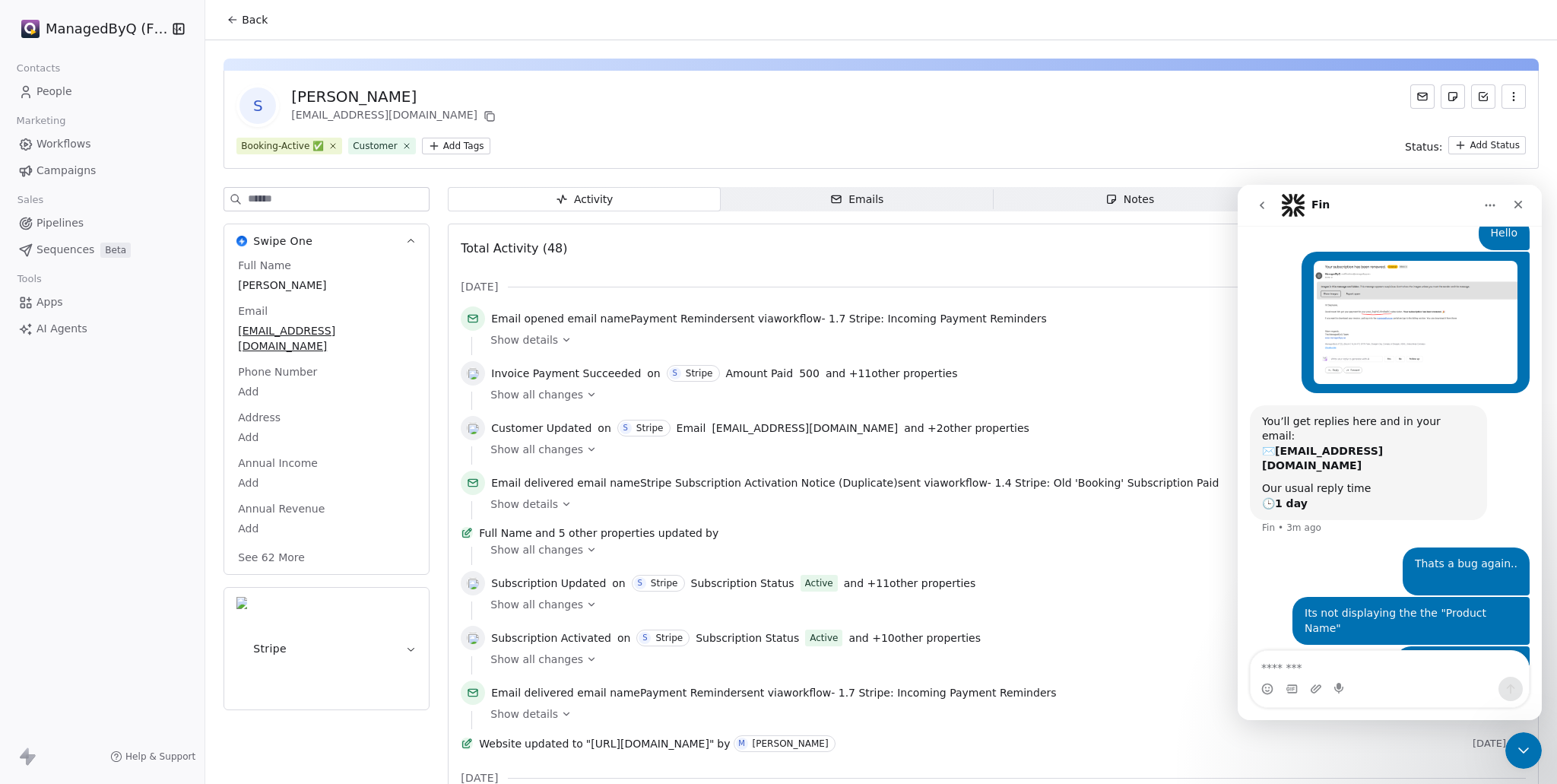
click at [60, 91] on span "People" at bounding box center [54, 91] width 36 height 16
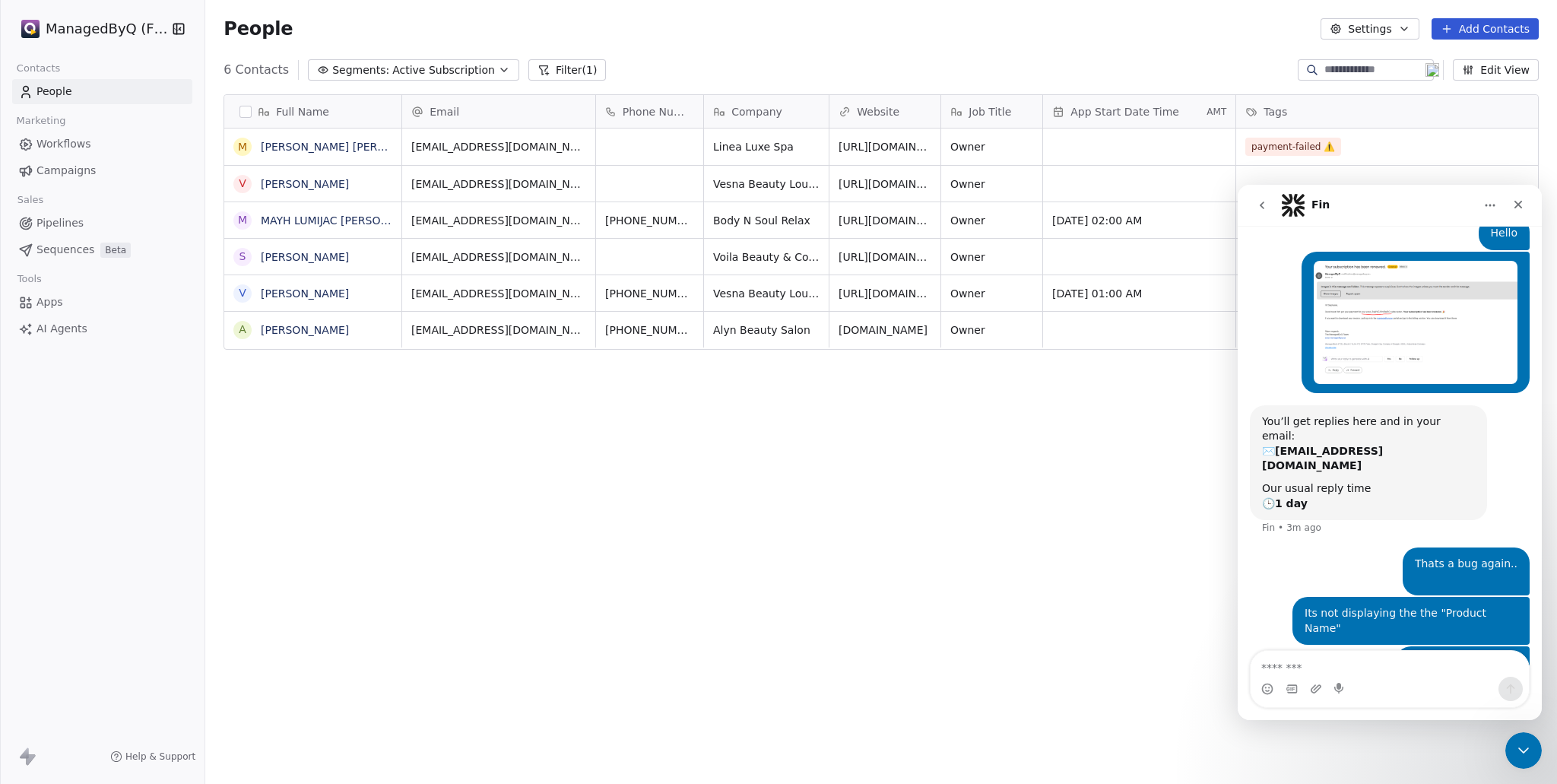
scroll to position [678, 1340]
click at [1517, 199] on icon "Close" at bounding box center [1518, 205] width 12 height 12
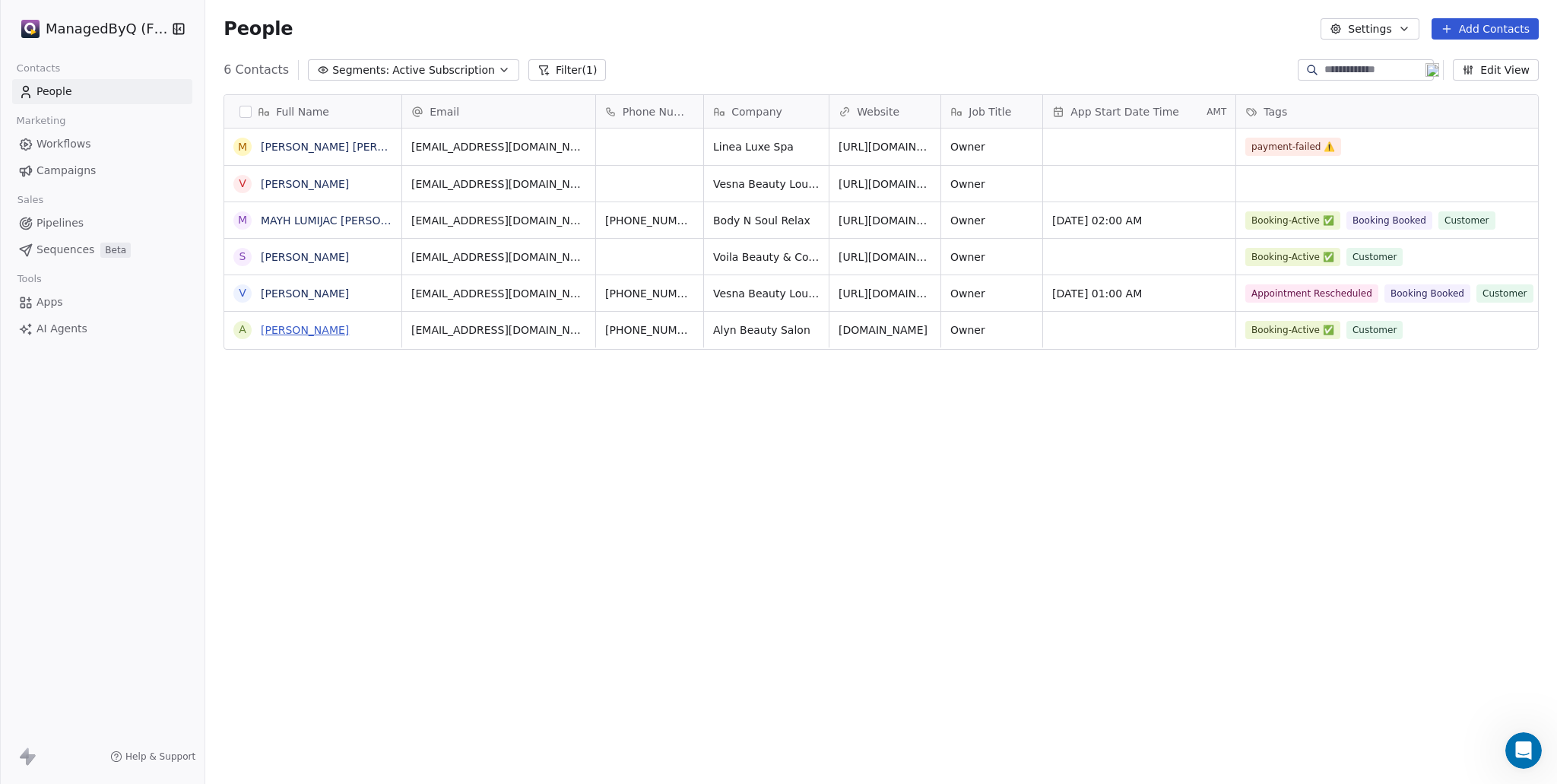
click at [291, 334] on link "Alya saif alzaabi" at bounding box center [304, 330] width 88 height 12
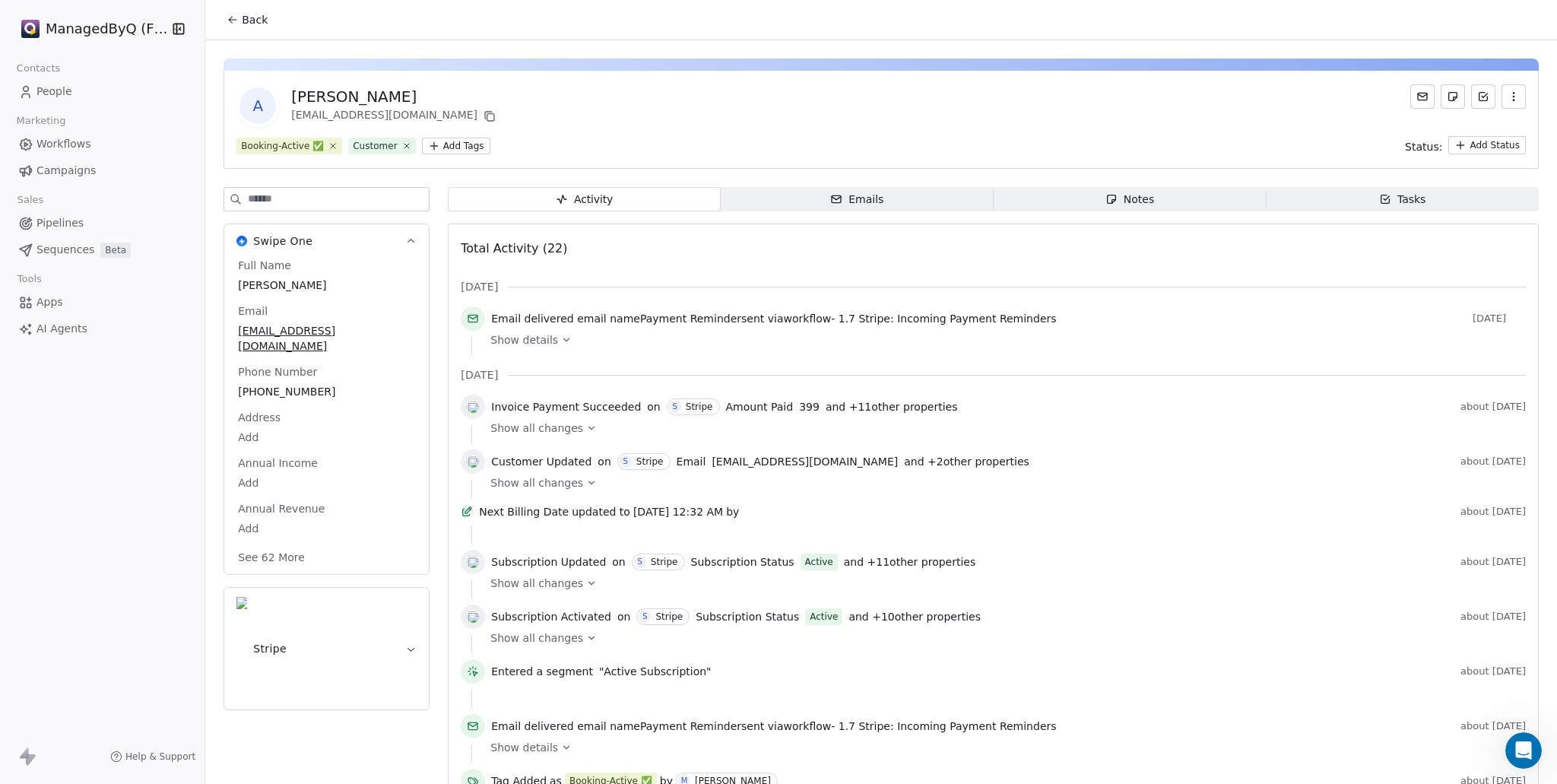
click at [561, 339] on icon at bounding box center [566, 340] width 11 height 11
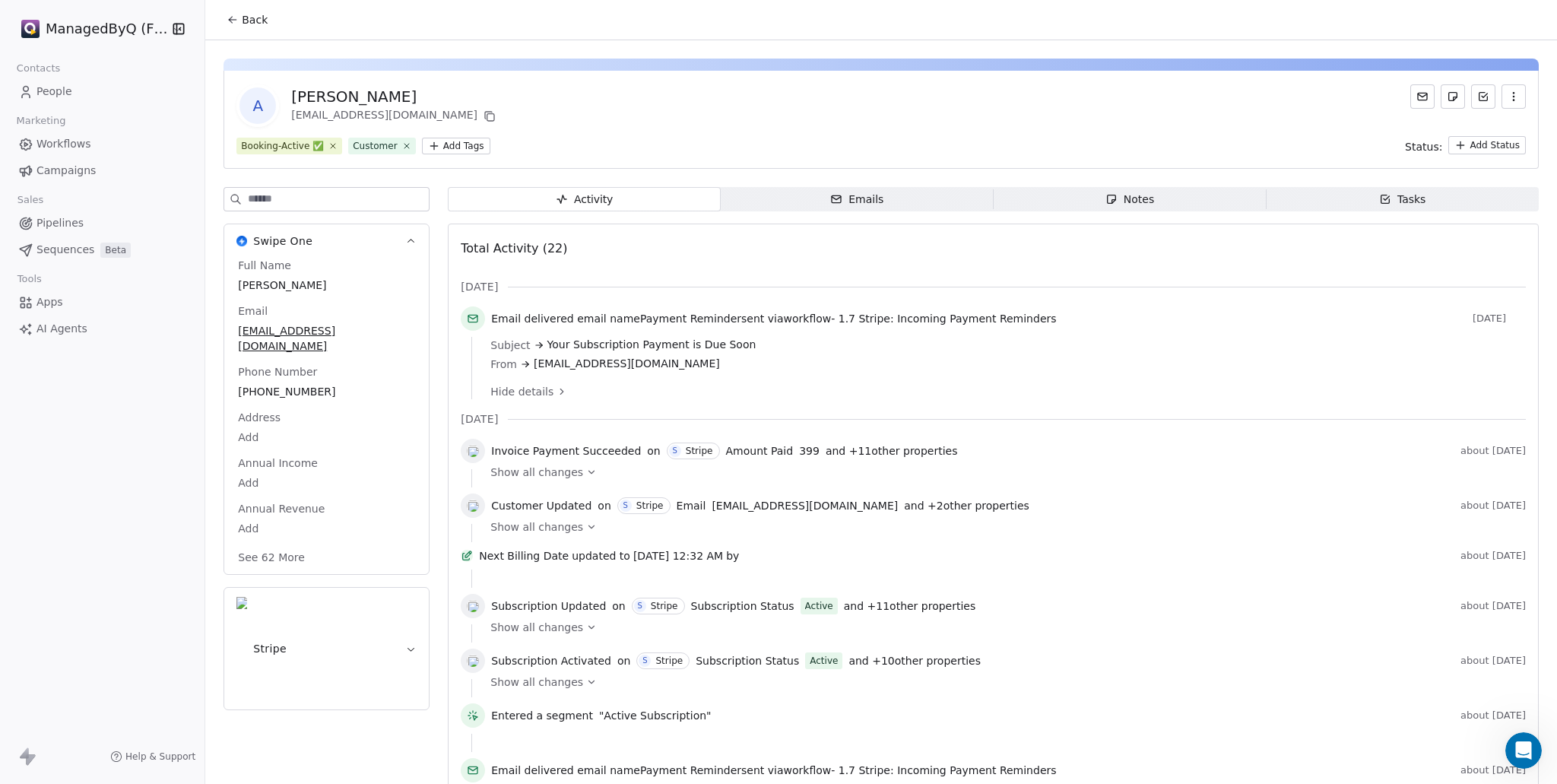
click at [55, 93] on span "People" at bounding box center [54, 91] width 36 height 16
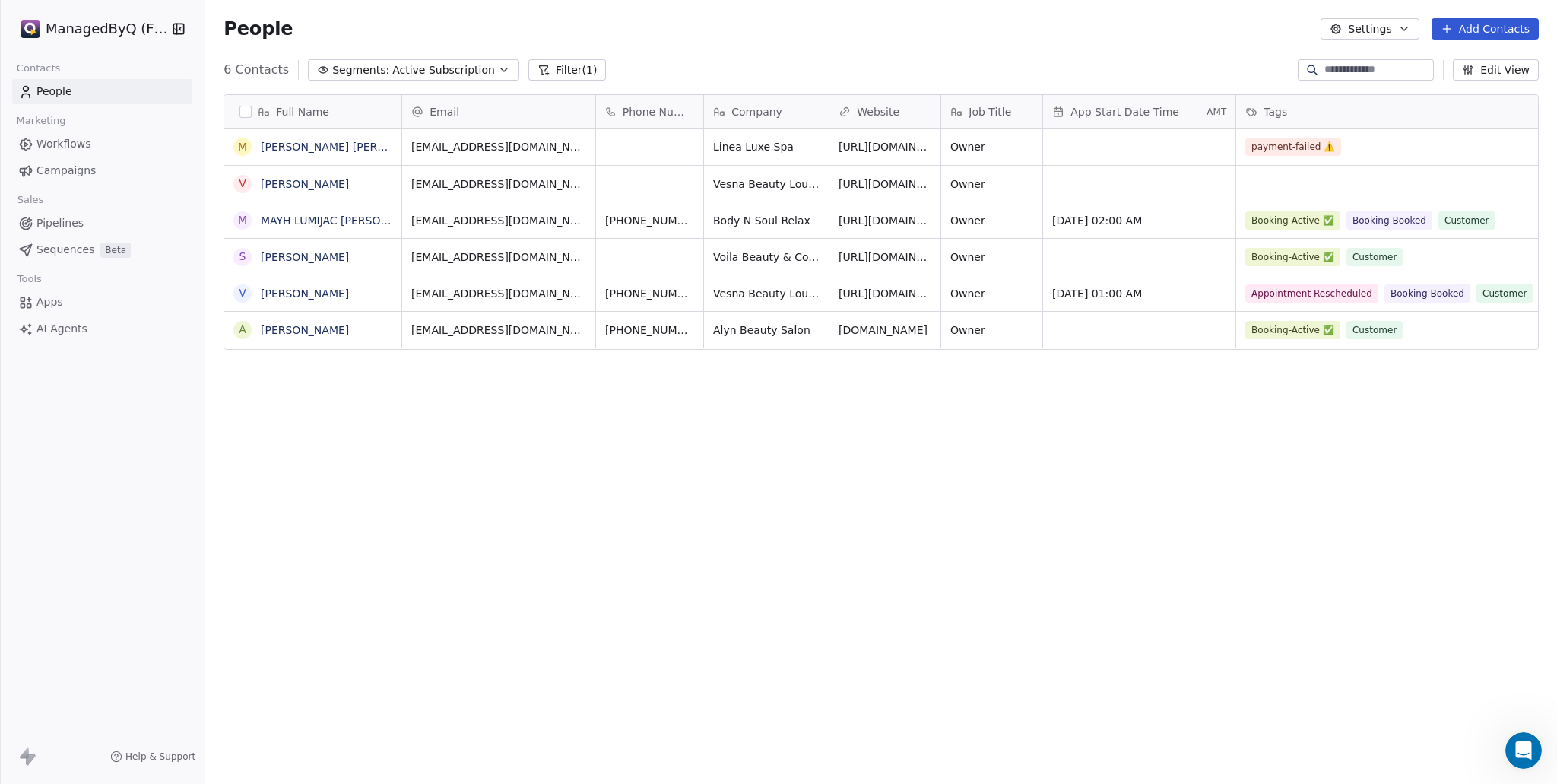
scroll to position [678, 1340]
